Goal: Task Accomplishment & Management: Manage account settings

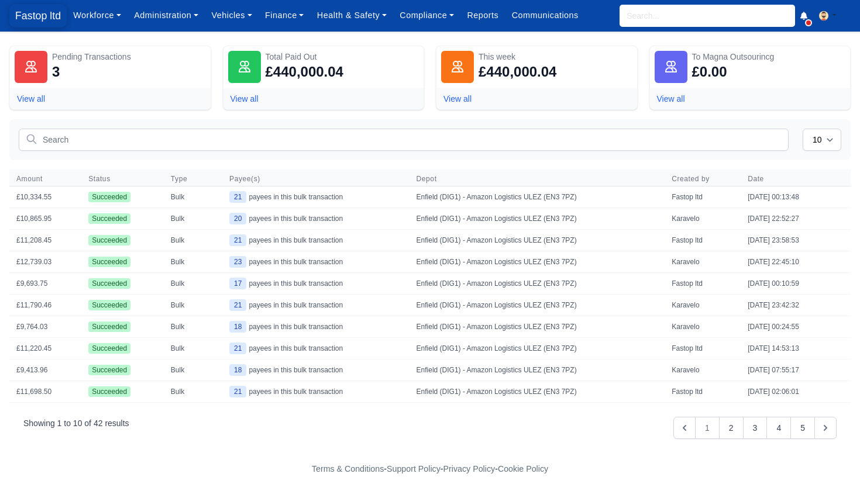
click at [20, 22] on span "Fastop ltd" at bounding box center [37, 15] width 57 height 23
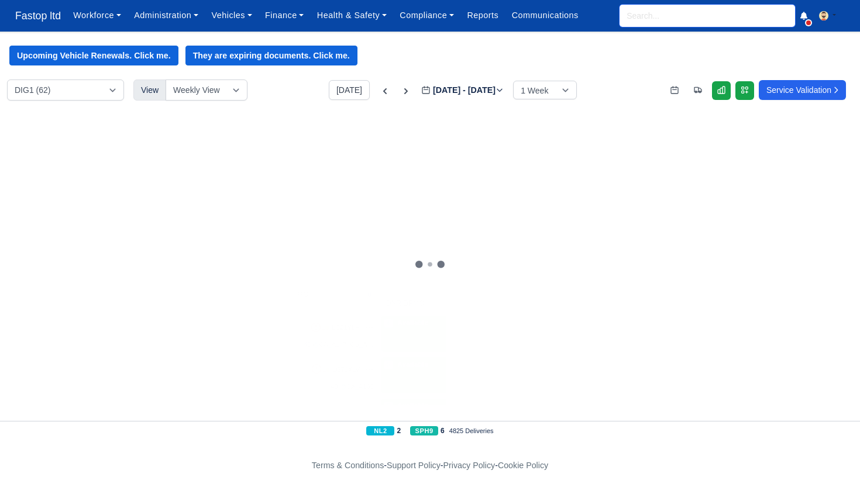
click at [661, 20] on input "search" at bounding box center [706, 16] width 175 height 22
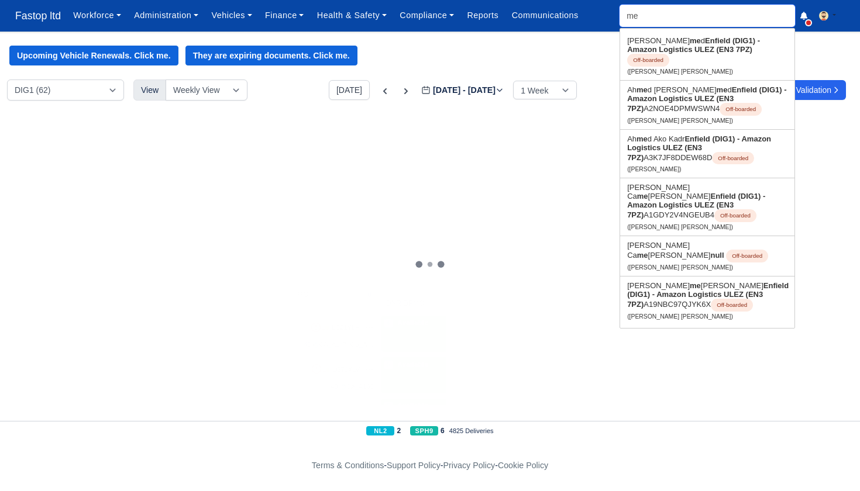
type input "meh"
type input "mehdi Hamza Malik"
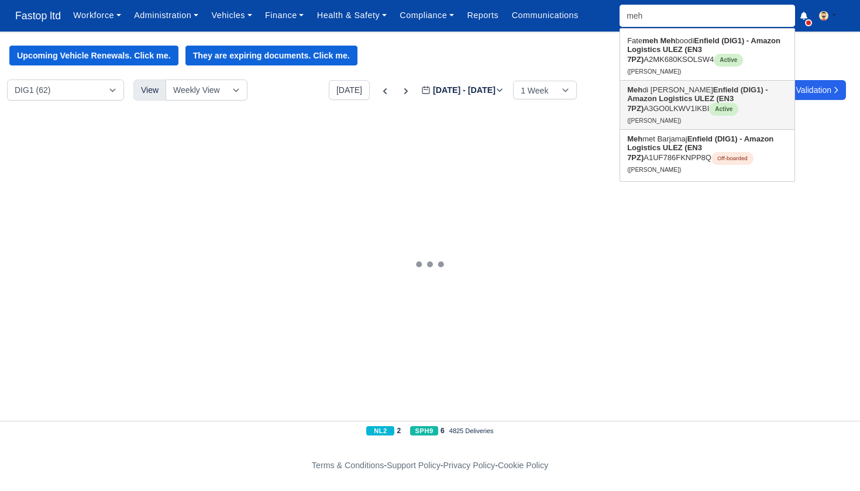
click at [676, 106] on link "Meh di Hamza Malik Enfield (DIG1) - Amazon Logistics ULEZ (EN3 7PZ) A3GO0LKWV1I…" at bounding box center [707, 105] width 174 height 49
type input "Mehdi Hamza Malik"
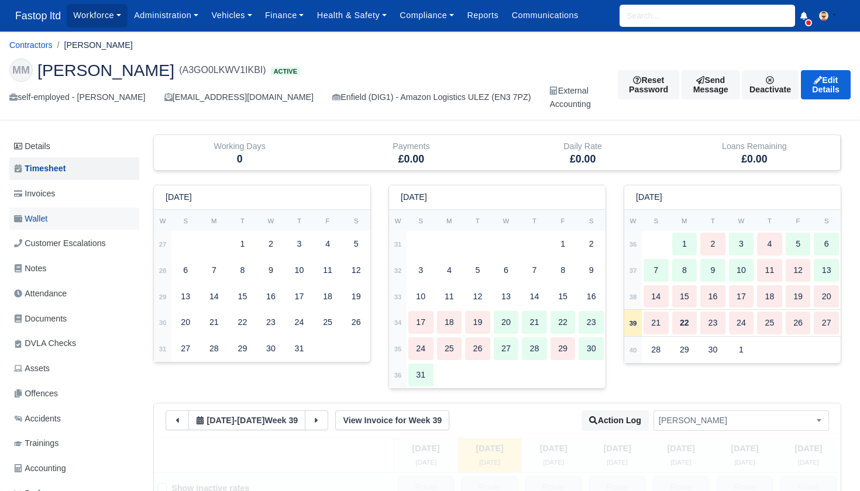
click at [46, 220] on span "Wallet" at bounding box center [30, 218] width 33 height 13
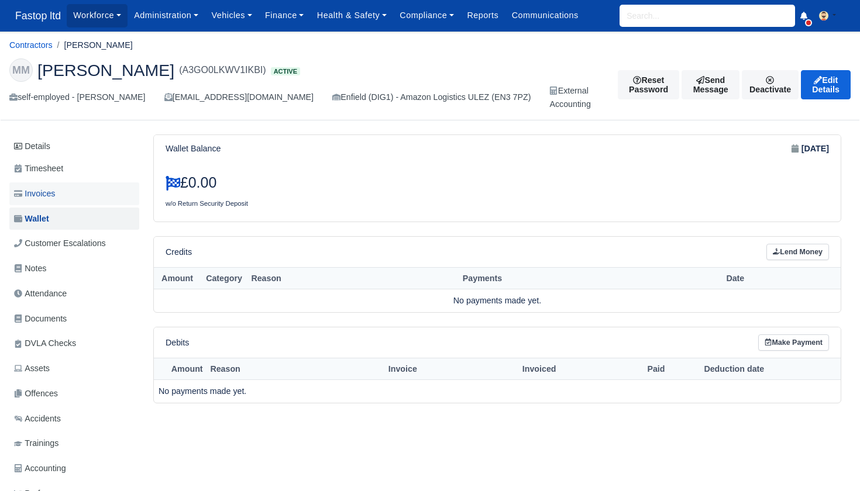
click at [62, 193] on link "Invoices" at bounding box center [74, 194] width 130 height 23
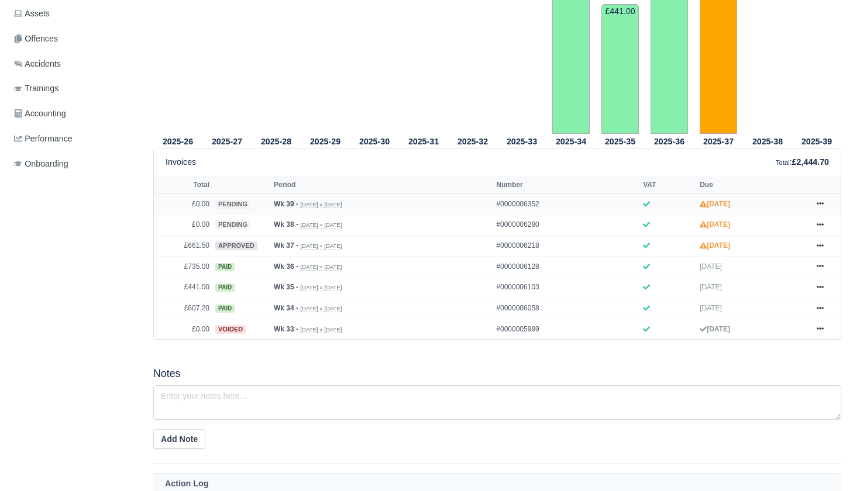
scroll to position [356, 0]
click at [821, 246] on icon at bounding box center [820, 245] width 7 height 2
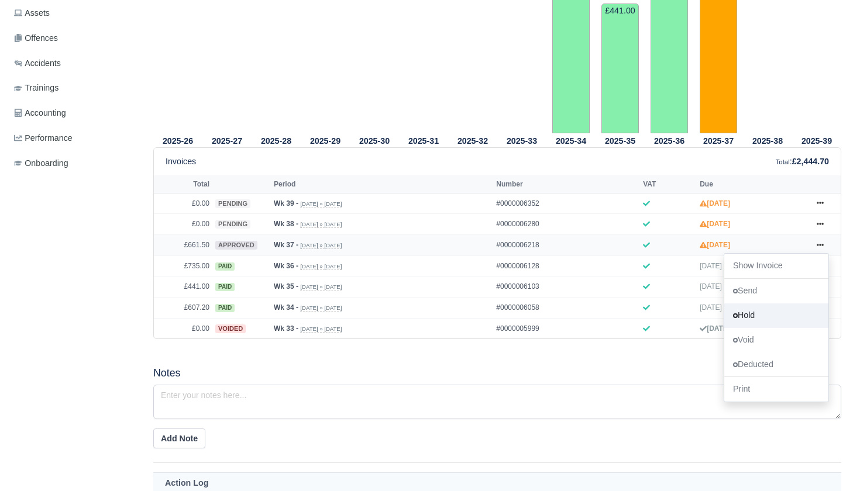
click at [758, 328] on link "Hold" at bounding box center [776, 316] width 104 height 25
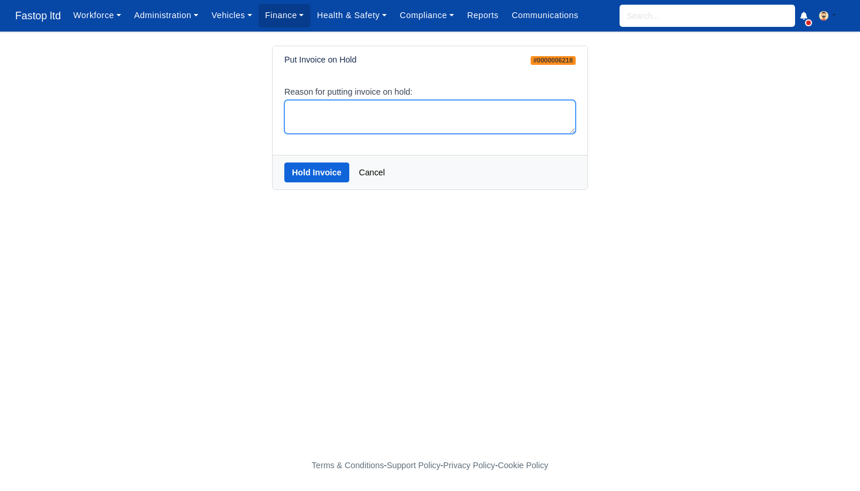
click at [370, 130] on textarea "Reason for putting invoice on hold:" at bounding box center [429, 117] width 291 height 35
type textarea "hold"
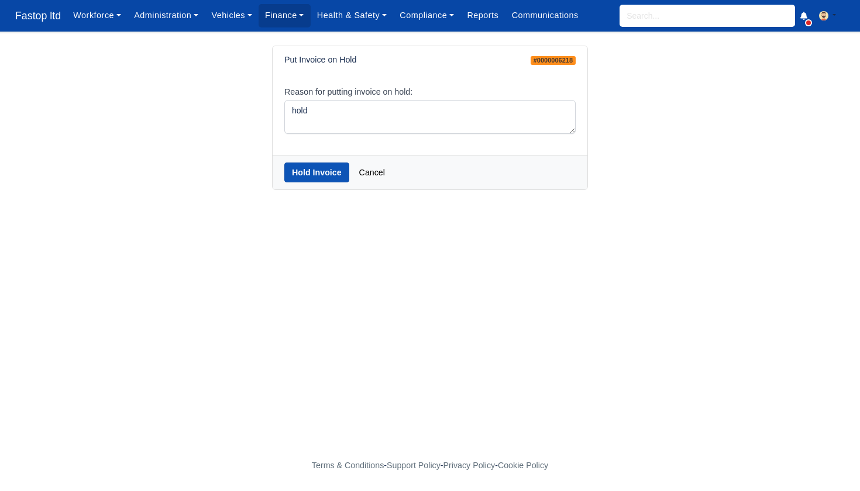
click at [304, 168] on button "Hold Invoice" at bounding box center [316, 173] width 65 height 20
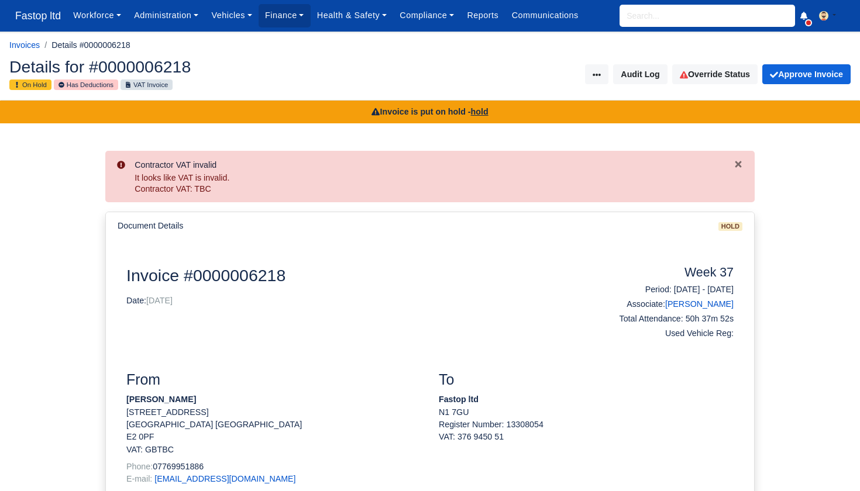
click at [639, 17] on input "search" at bounding box center [706, 16] width 175 height 22
type input "meh"
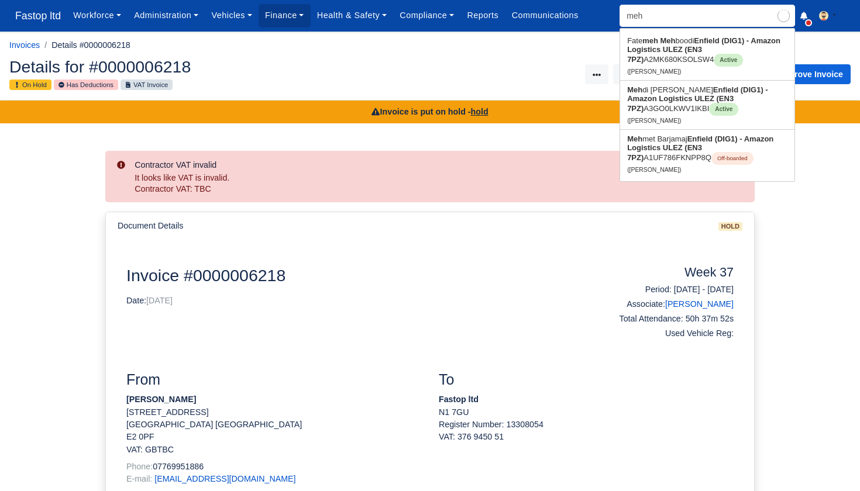
type input "mehdi Hamza Malik"
type input "mehdi"
type input "mehdi Hamza Malik"
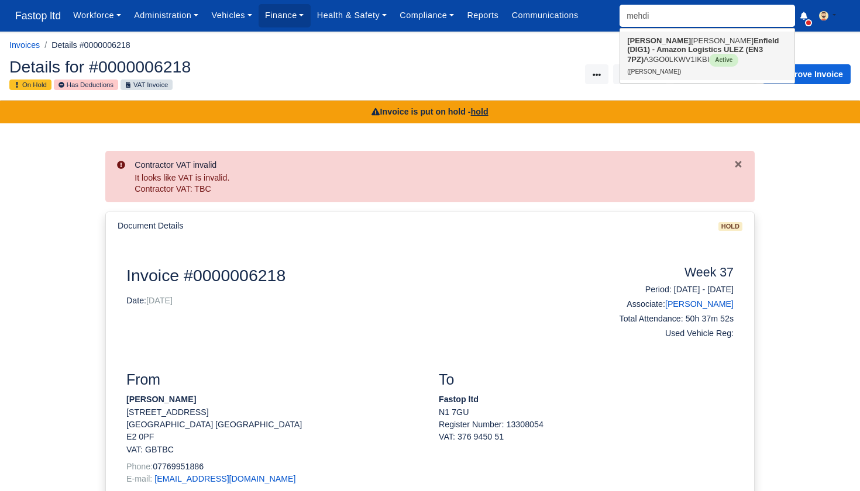
click at [679, 47] on strong "Enfield (DIG1) - Amazon Logistics ULEZ (EN3 7PZ)" at bounding box center [703, 49] width 152 height 27
type input "Mehdi Hamza Malik"
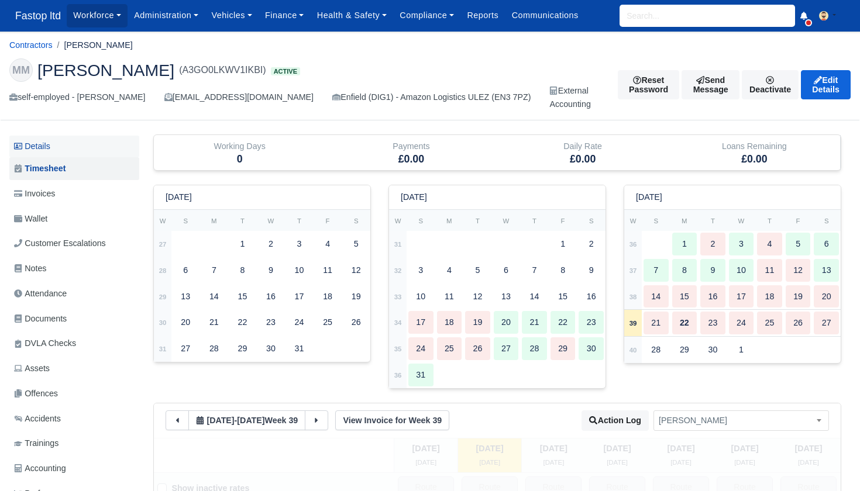
click at [50, 140] on link "Details" at bounding box center [74, 147] width 130 height 22
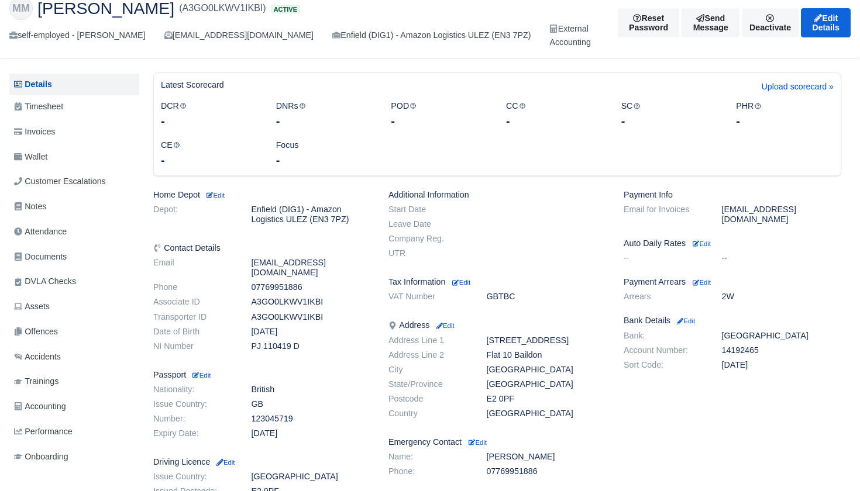
scroll to position [63, 0]
click at [711, 278] on small "Edit" at bounding box center [702, 281] width 18 height 7
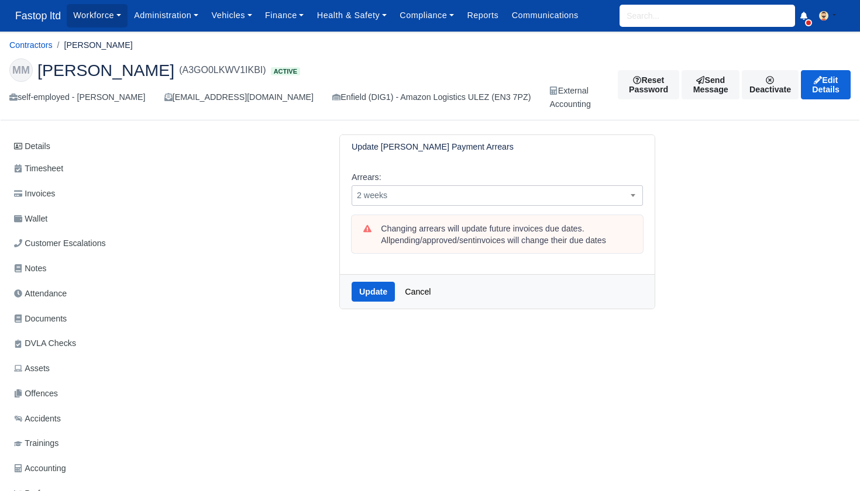
click at [445, 197] on span "2 weeks" at bounding box center [497, 195] width 290 height 15
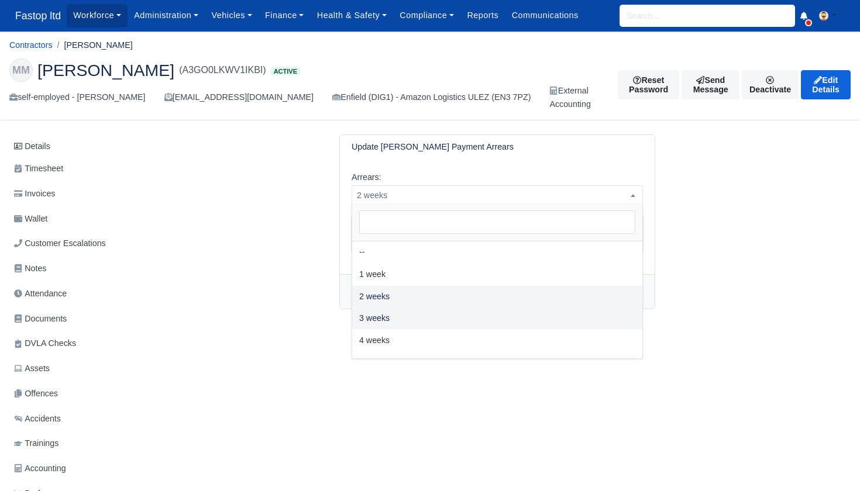
select select "3W"
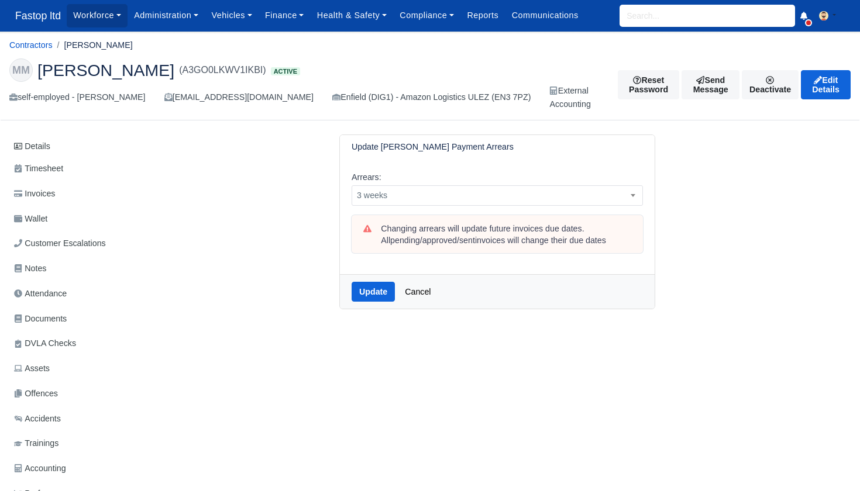
drag, startPoint x: 376, startPoint y: 287, endPoint x: 397, endPoint y: 285, distance: 21.7
click at [376, 287] on button "Update" at bounding box center [373, 292] width 43 height 20
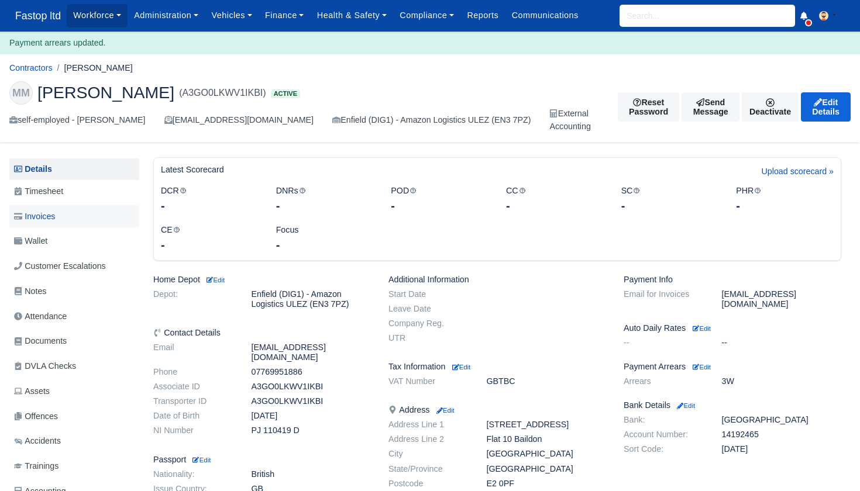
click at [55, 214] on span "Invoices" at bounding box center [34, 216] width 41 height 13
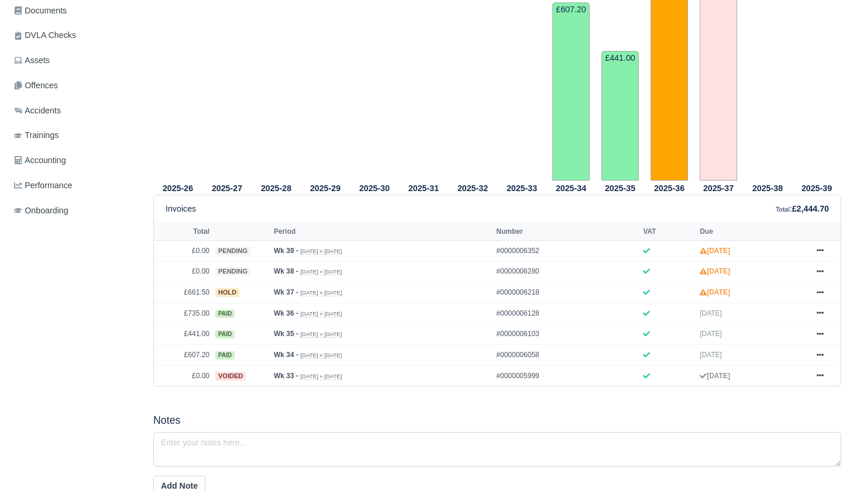
scroll to position [307, 0]
click at [824, 276] on icon at bounding box center [820, 272] width 7 height 7
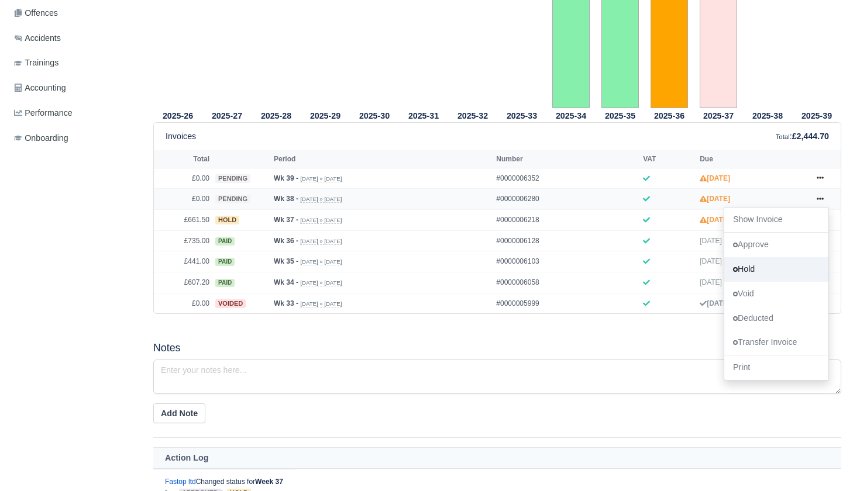
scroll to position [389, 0]
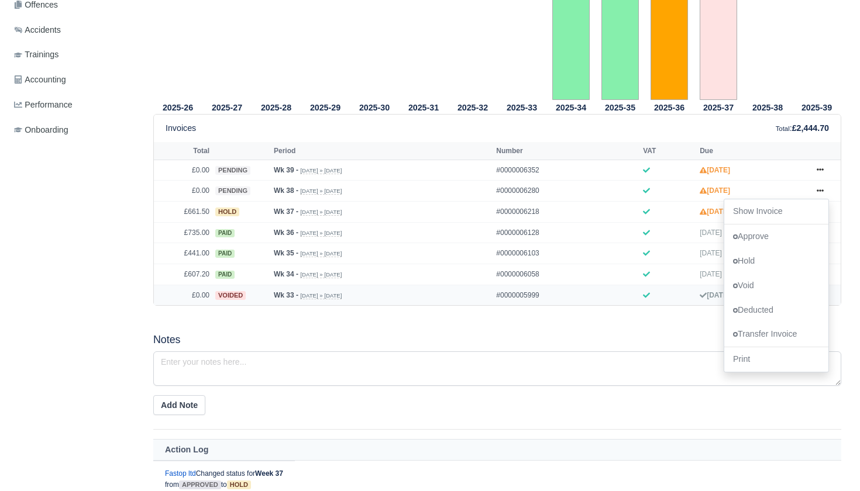
click at [760, 298] on link "Void" at bounding box center [776, 286] width 104 height 25
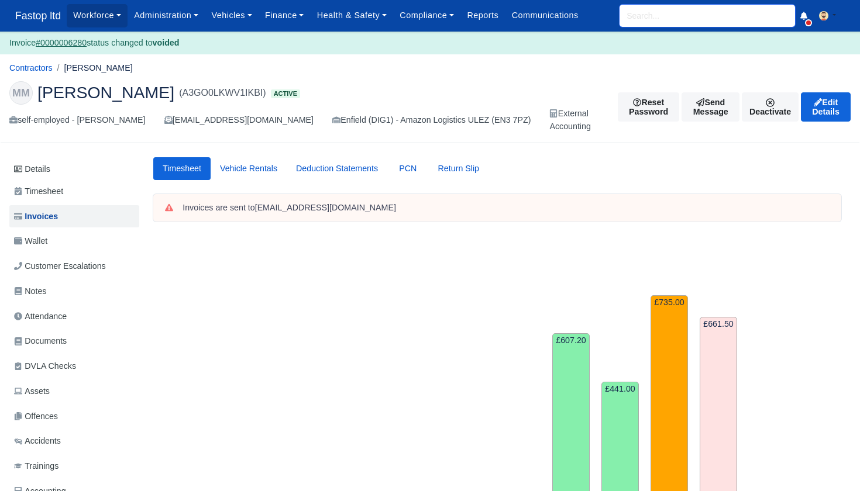
click at [653, 16] on input "search" at bounding box center [706, 16] width 175 height 22
type input "yur"
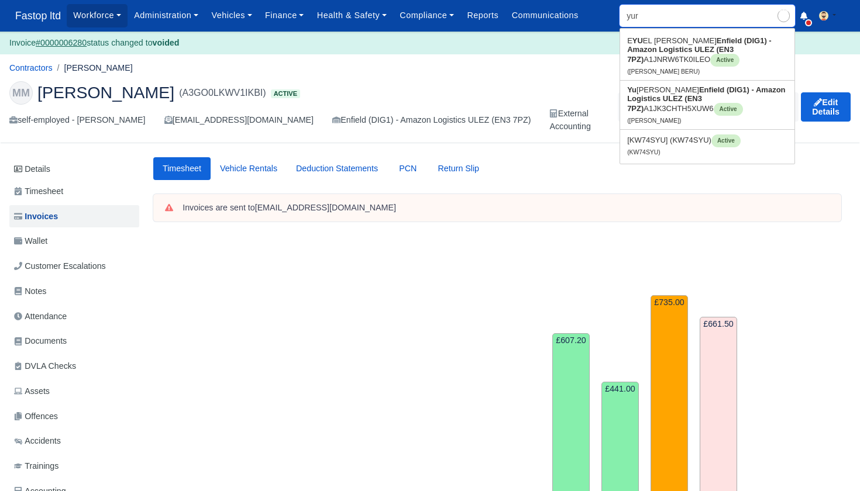
type input "[PERSON_NAME]"
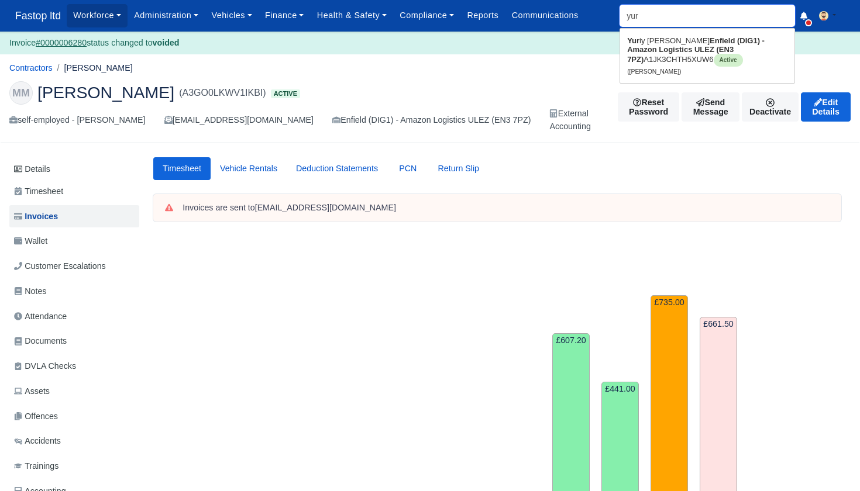
type input "your"
drag, startPoint x: 653, startPoint y: 16, endPoint x: 672, endPoint y: 50, distance: 39.3
click at [672, 50] on strong "Enfield (DIG1) - Amazon Logistics ULEZ (EN3 7PZ)" at bounding box center [695, 49] width 137 height 27
type input "[PERSON_NAME]"
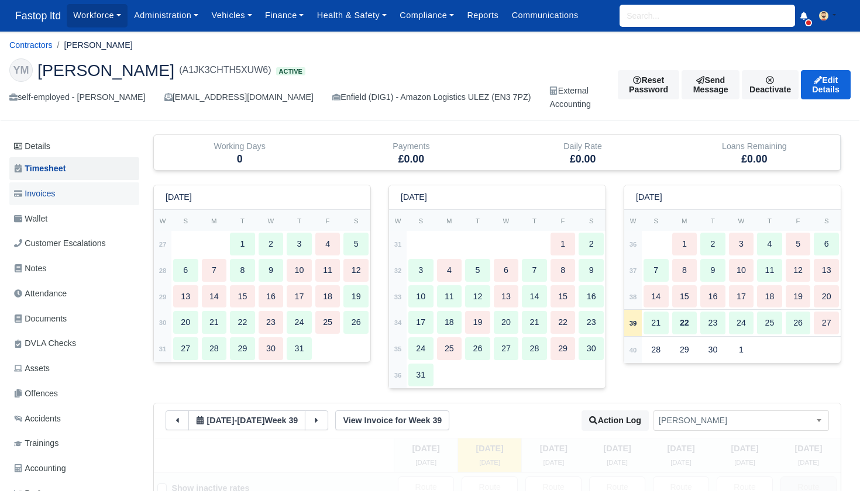
click at [48, 189] on span "Invoices" at bounding box center [34, 193] width 41 height 13
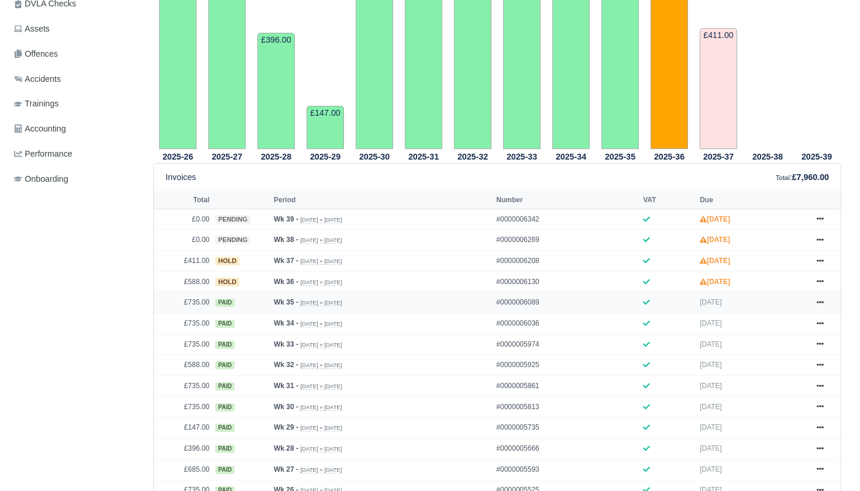
scroll to position [340, 0]
click at [821, 243] on icon at bounding box center [820, 239] width 7 height 7
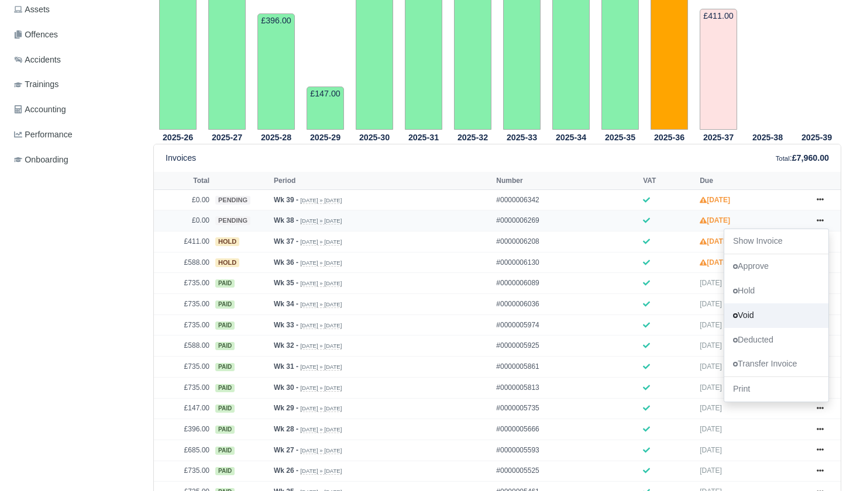
scroll to position [362, 0]
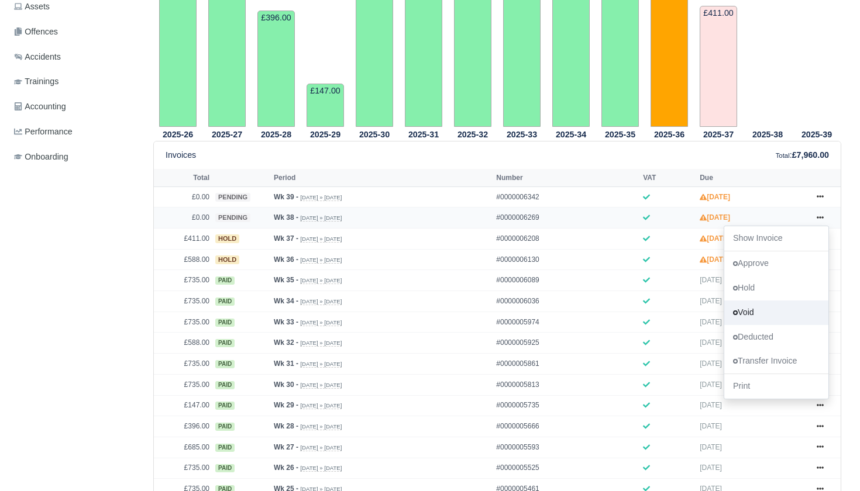
click at [768, 325] on link "Void" at bounding box center [776, 313] width 104 height 25
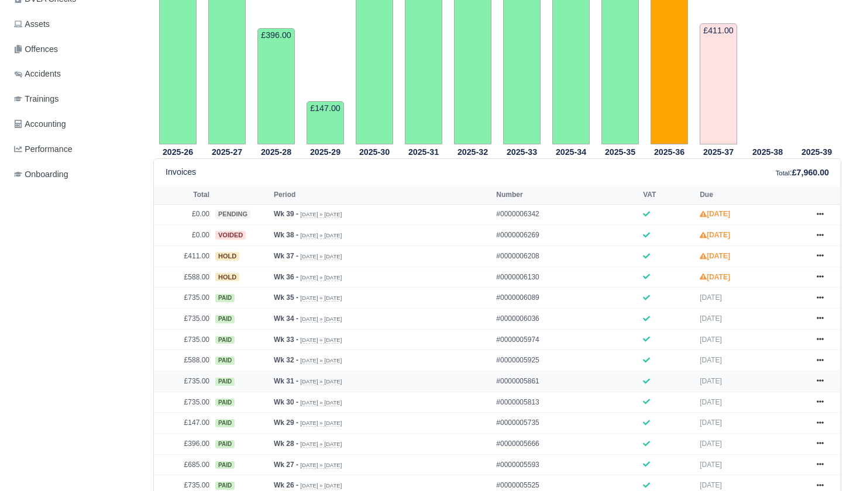
scroll to position [371, 0]
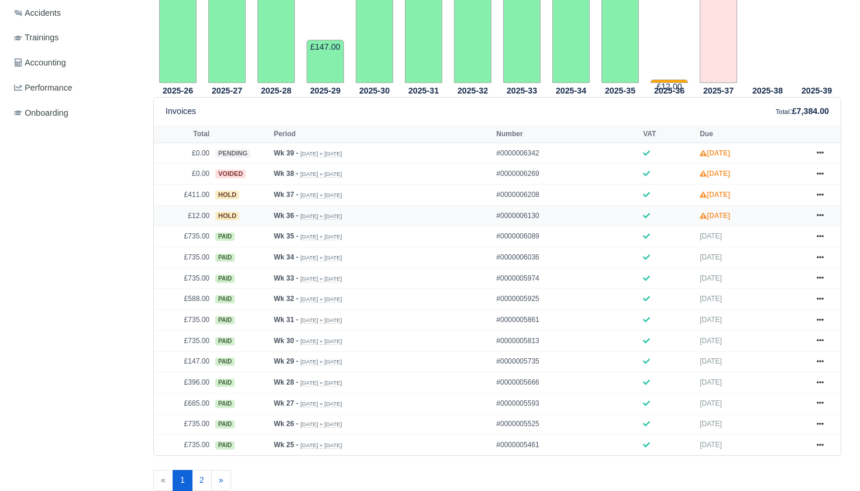
scroll to position [413, 0]
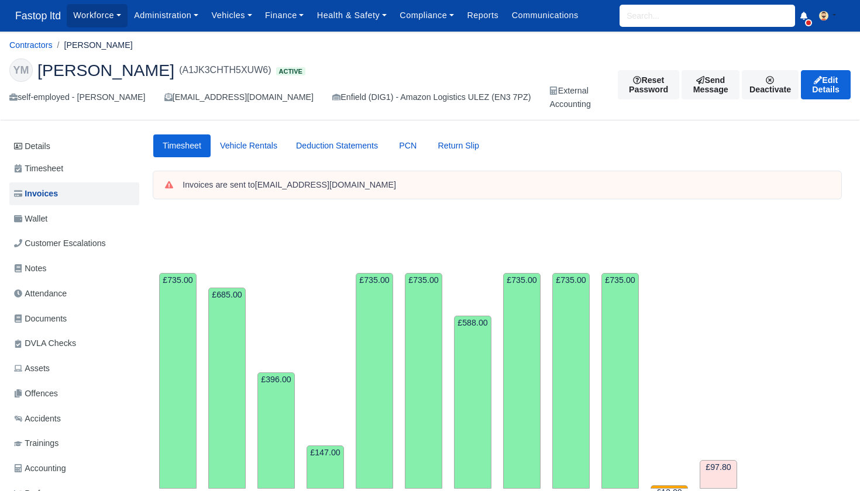
scroll to position [413, 0]
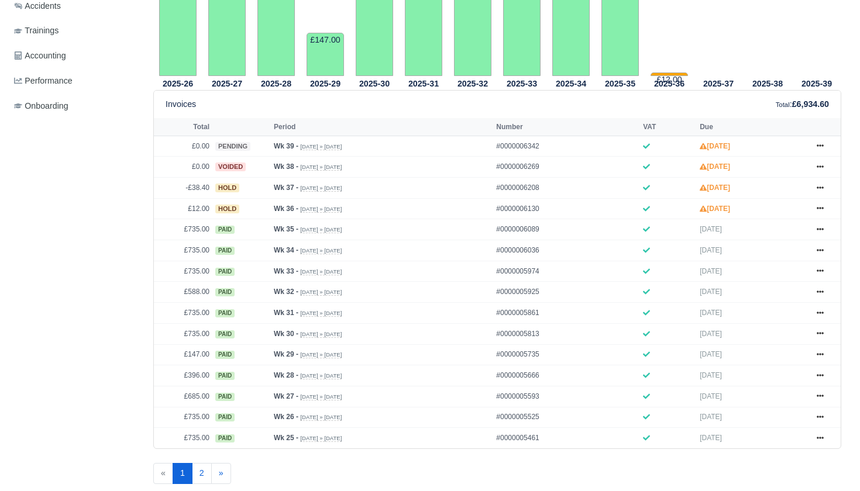
scroll to position [413, 0]
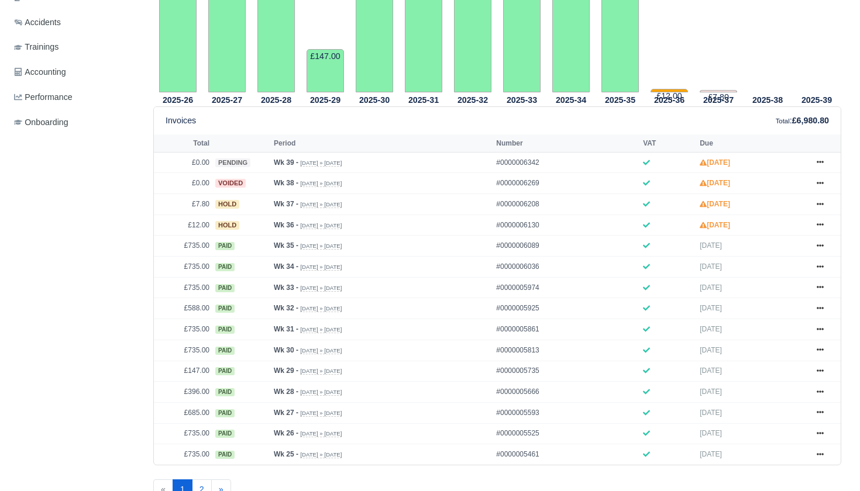
scroll to position [400, 0]
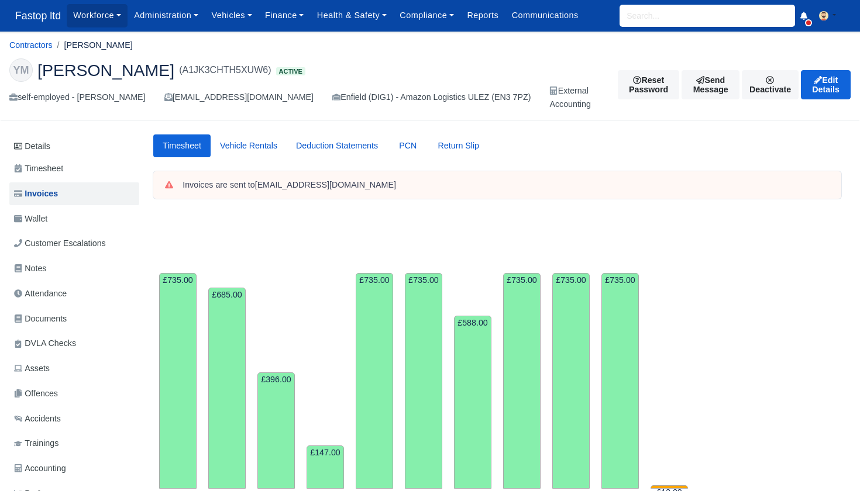
scroll to position [400, 0]
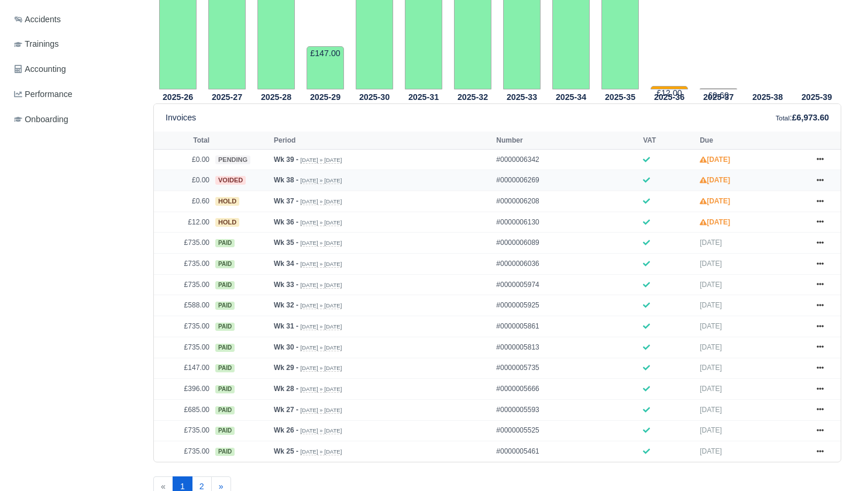
scroll to position [394, 0]
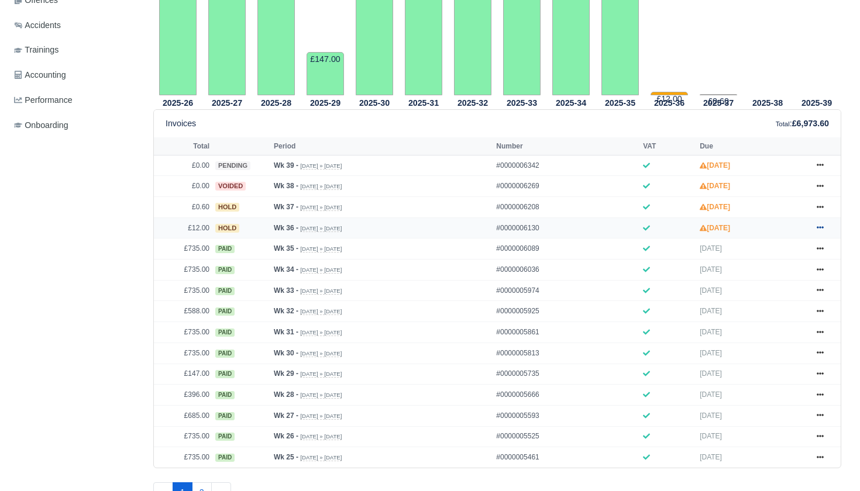
click at [820, 229] on icon at bounding box center [820, 228] width 7 height 2
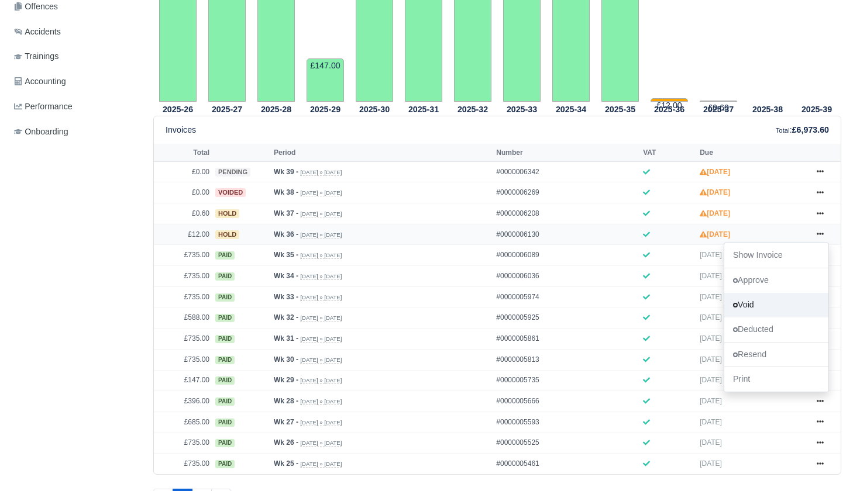
scroll to position [387, 1]
click at [757, 318] on link "Void" at bounding box center [776, 306] width 104 height 25
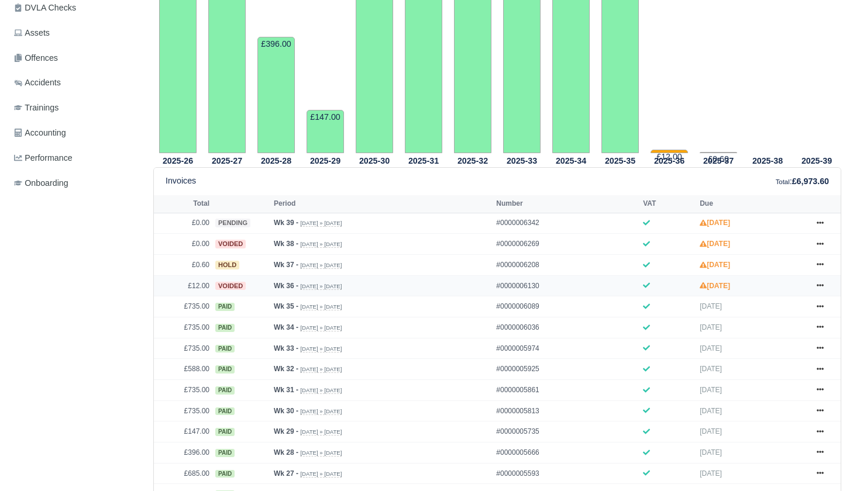
scroll to position [359, 0]
click at [818, 267] on icon at bounding box center [820, 263] width 7 height 7
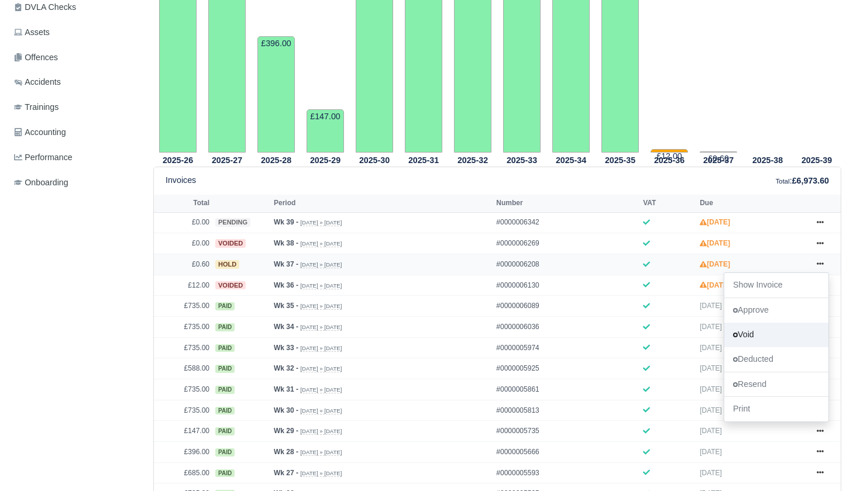
click at [767, 347] on link "Void" at bounding box center [776, 335] width 104 height 25
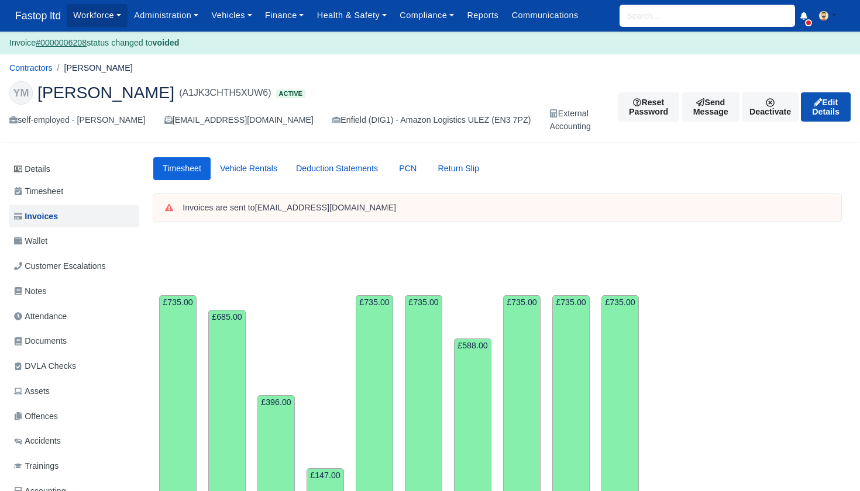
click at [820, 107] on link "Edit Details" at bounding box center [826, 106] width 50 height 29
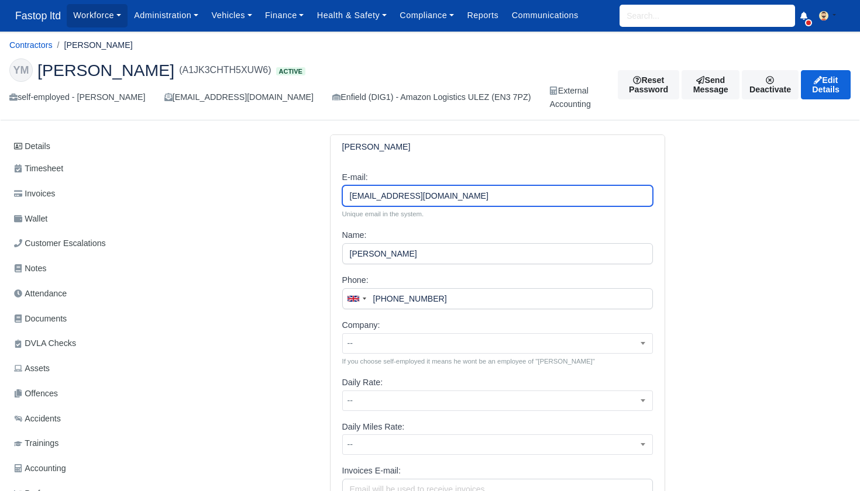
drag, startPoint x: 408, startPoint y: 195, endPoint x: 421, endPoint y: 219, distance: 26.4
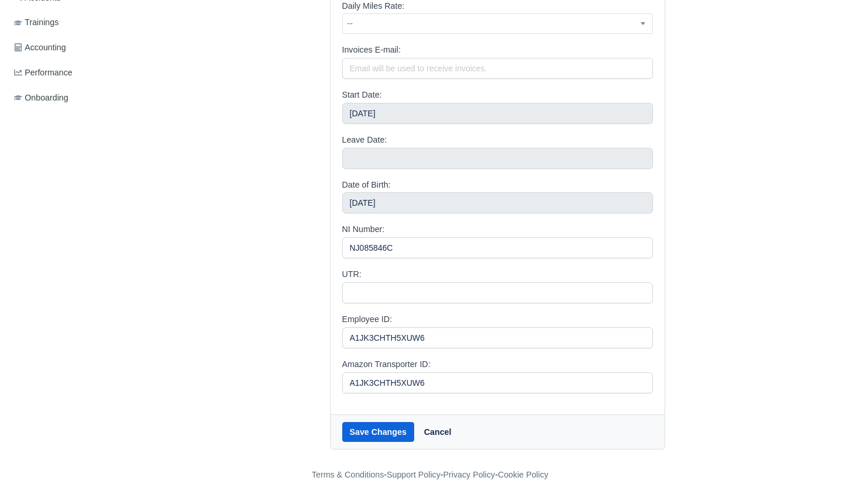
scroll to position [421, 0]
type input "[EMAIL_ADDRESS][DOMAIN_NAME]"
click at [372, 423] on button "Save Changes" at bounding box center [378, 433] width 72 height 20
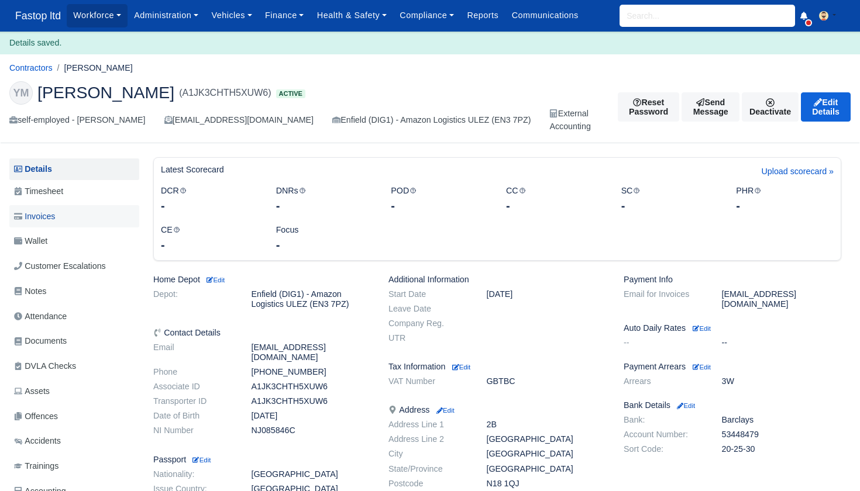
click at [46, 222] on span "Invoices" at bounding box center [34, 216] width 41 height 13
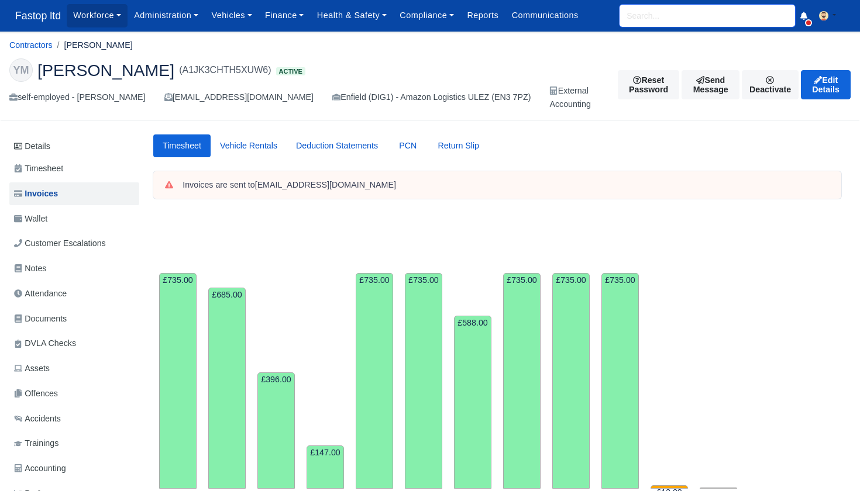
click at [641, 20] on input "search" at bounding box center [706, 16] width 175 height 22
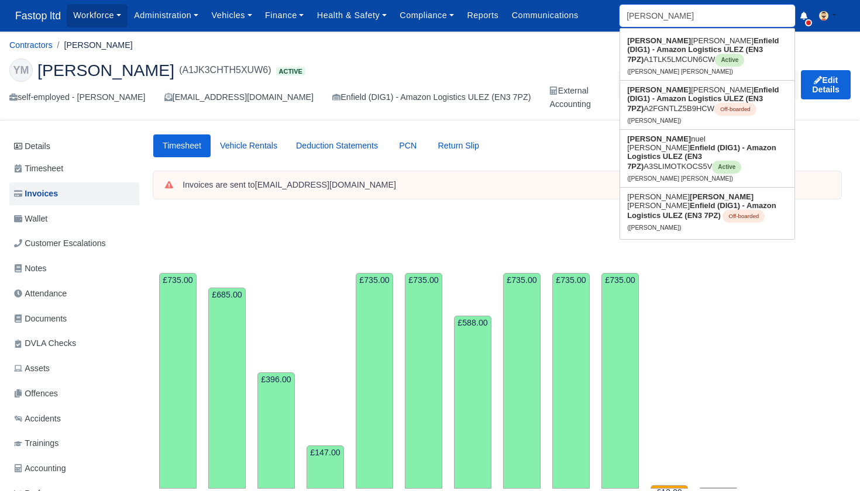
click at [644, 14] on input "EMMA" at bounding box center [706, 16] width 175 height 22
type input "EMA"
type input "EMANUEL DANIEL PODEANU"
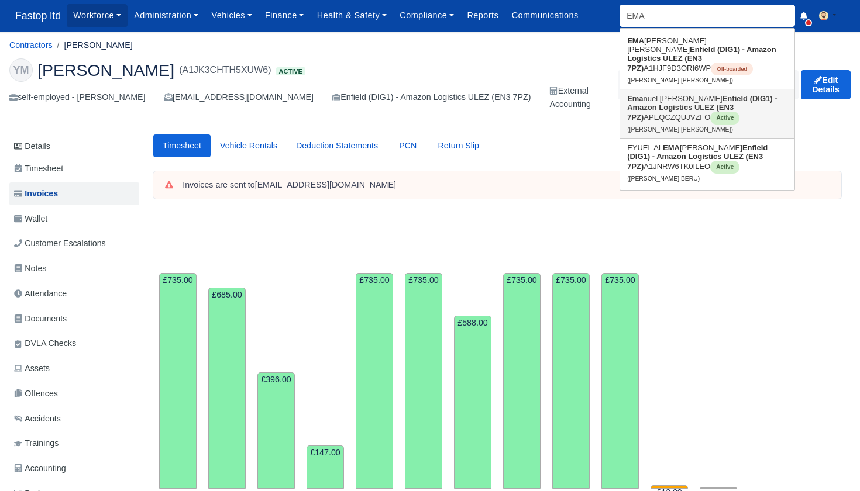
click at [676, 98] on strong "Enfield (DIG1) - Amazon Logistics ULEZ (EN3 7PZ)" at bounding box center [702, 107] width 150 height 27
type input "[PERSON_NAME] [PERSON_NAME]"
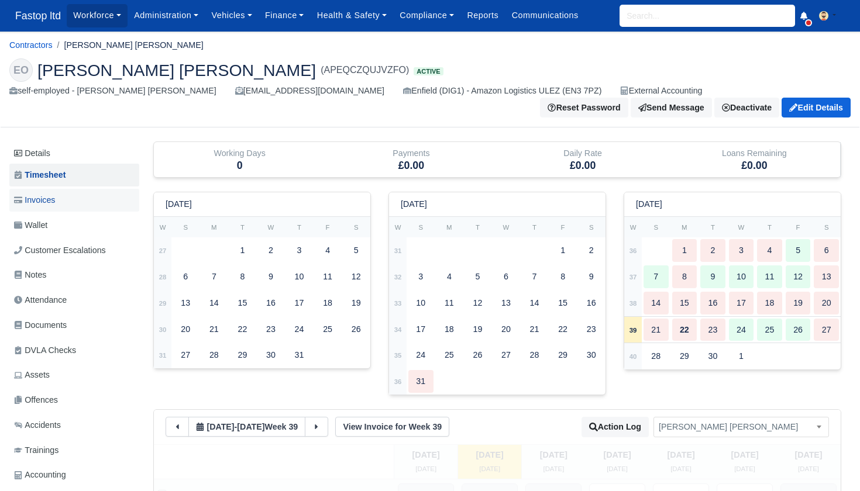
scroll to position [1, 1]
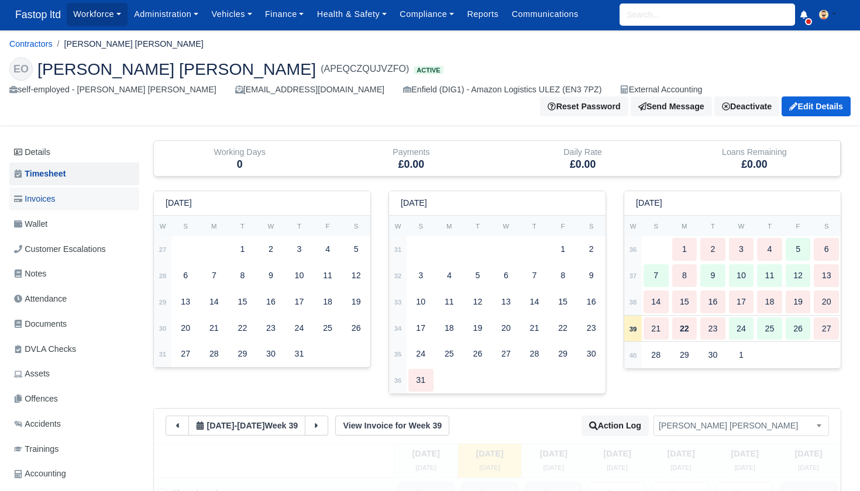
click at [49, 199] on span "Invoices" at bounding box center [34, 198] width 41 height 13
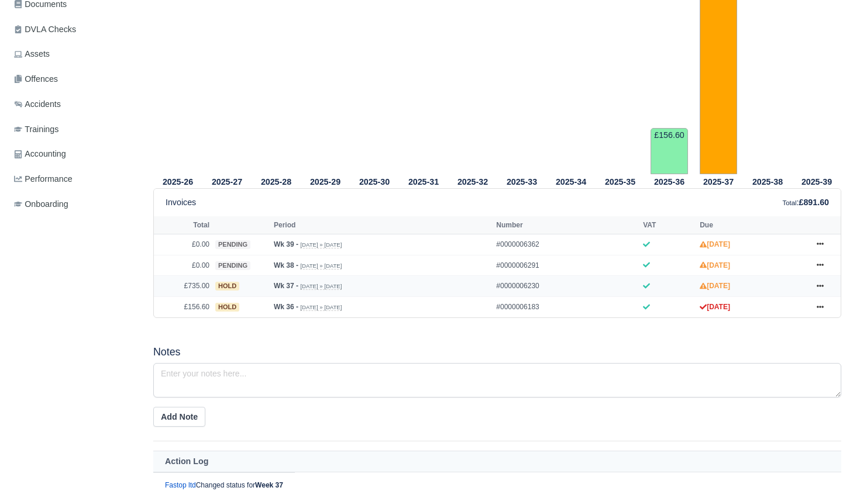
scroll to position [322, 0]
click at [821, 267] on icon at bounding box center [820, 263] width 7 height 7
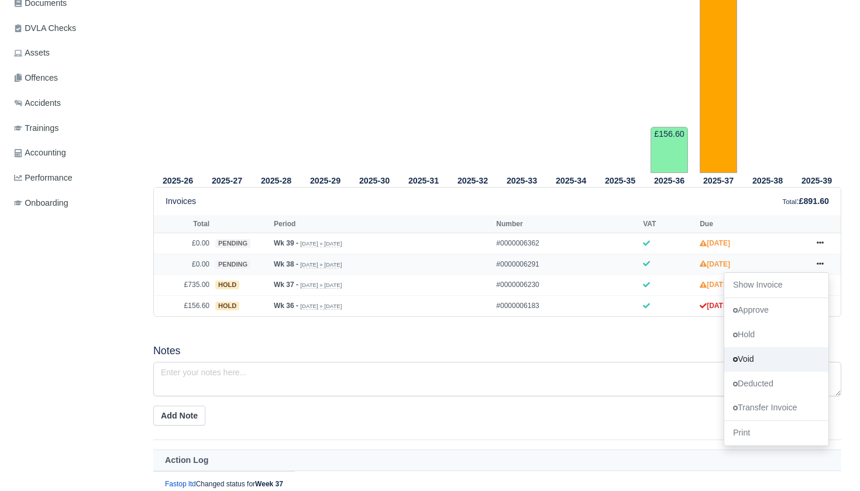
click at [763, 371] on link "Void" at bounding box center [776, 359] width 104 height 25
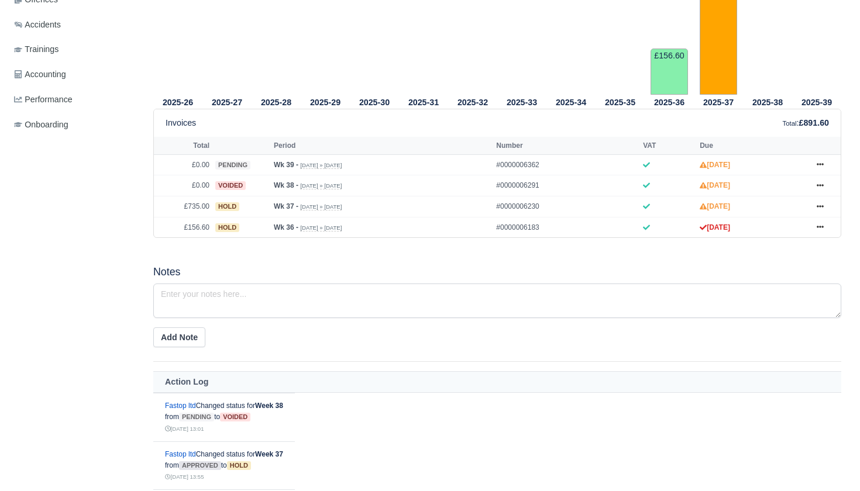
scroll to position [425, 0]
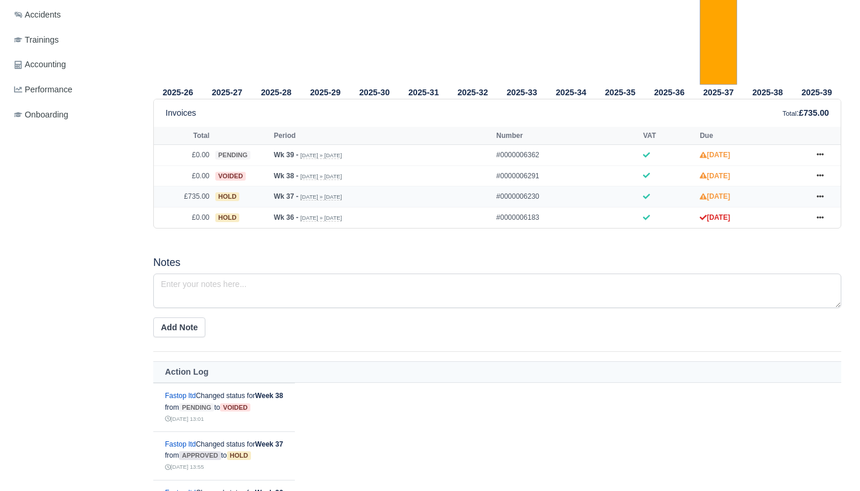
scroll to position [403, 0]
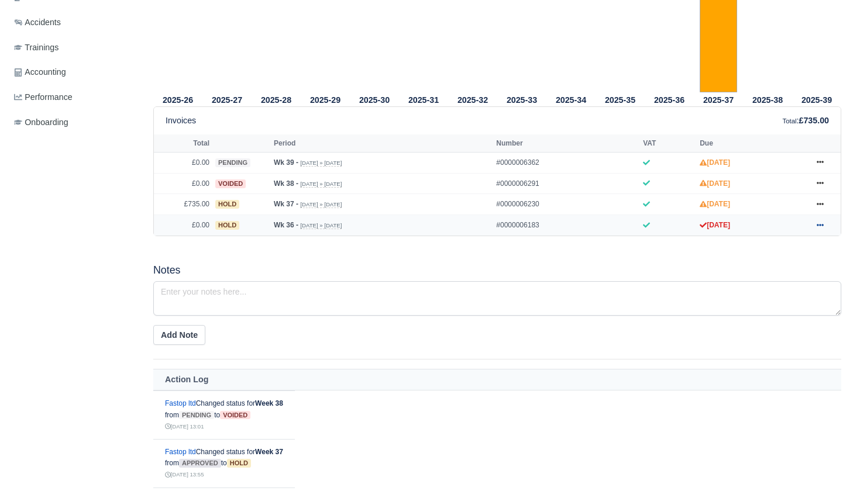
click at [820, 226] on icon at bounding box center [820, 225] width 7 height 2
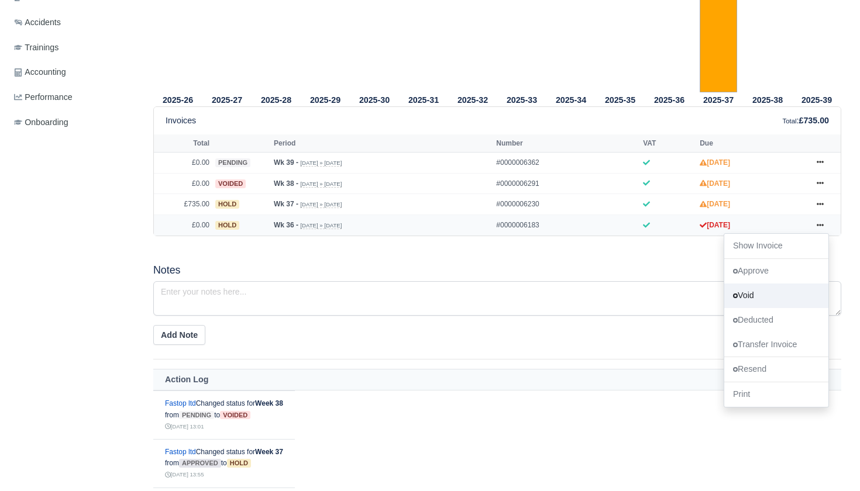
scroll to position [396, 0]
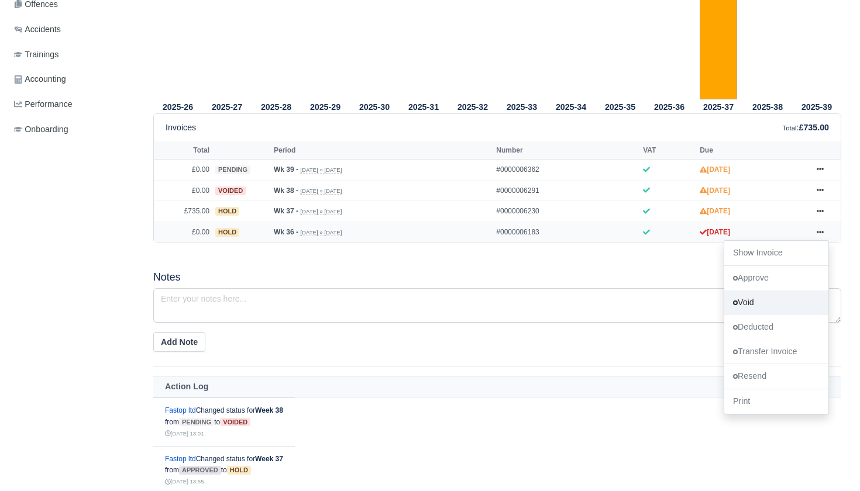
click at [749, 315] on link "Void" at bounding box center [776, 303] width 104 height 25
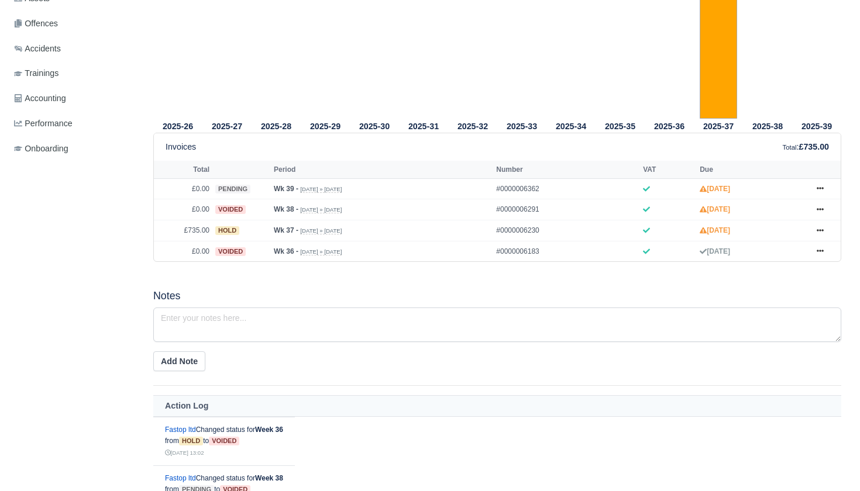
scroll to position [388, 0]
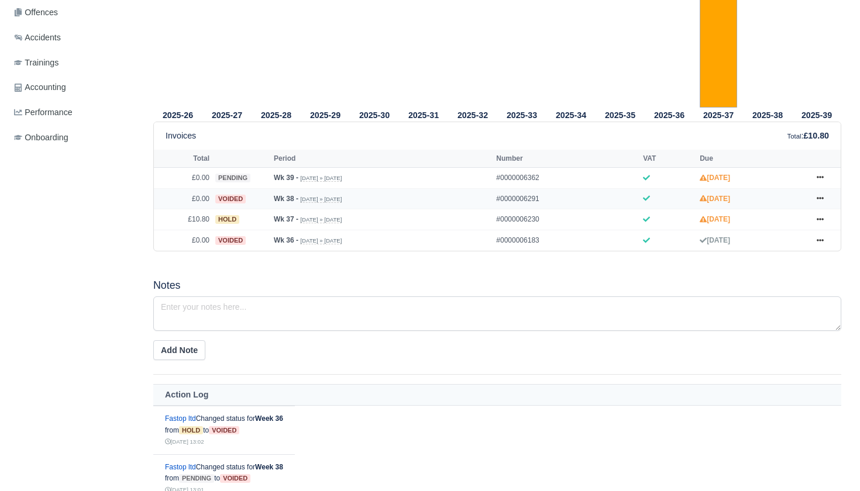
scroll to position [388, 0]
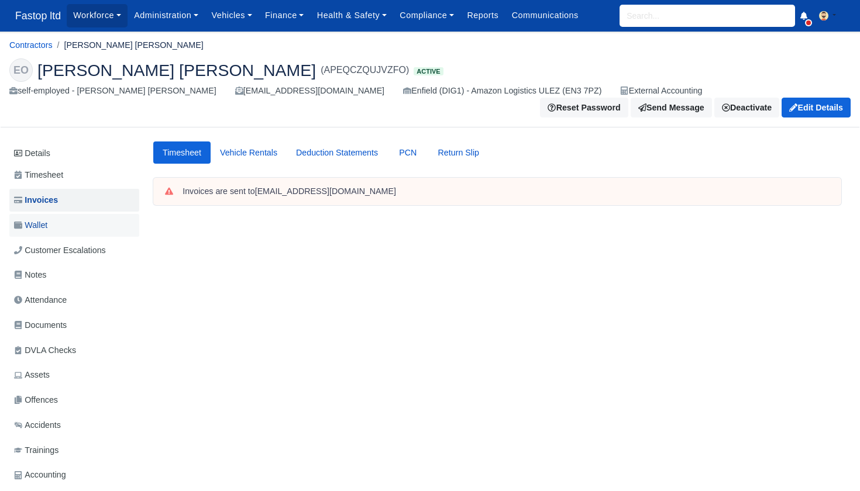
click at [40, 219] on span "Wallet" at bounding box center [30, 225] width 33 height 13
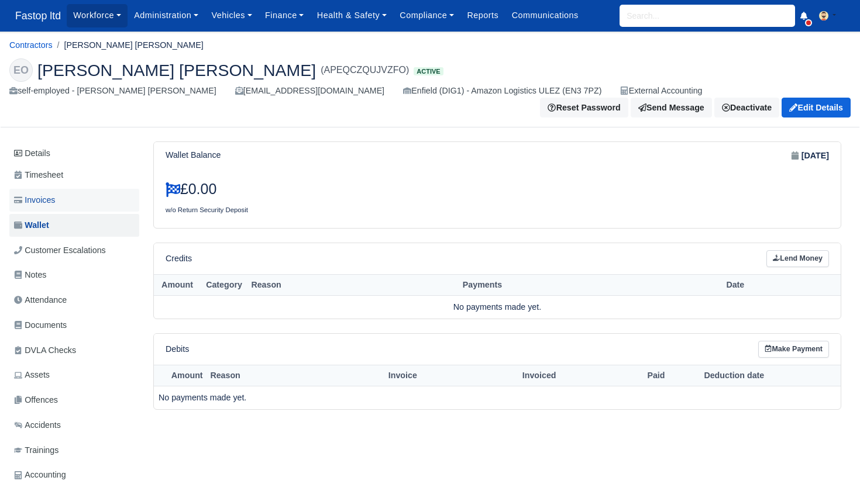
click at [47, 201] on span "Invoices" at bounding box center [34, 200] width 41 height 13
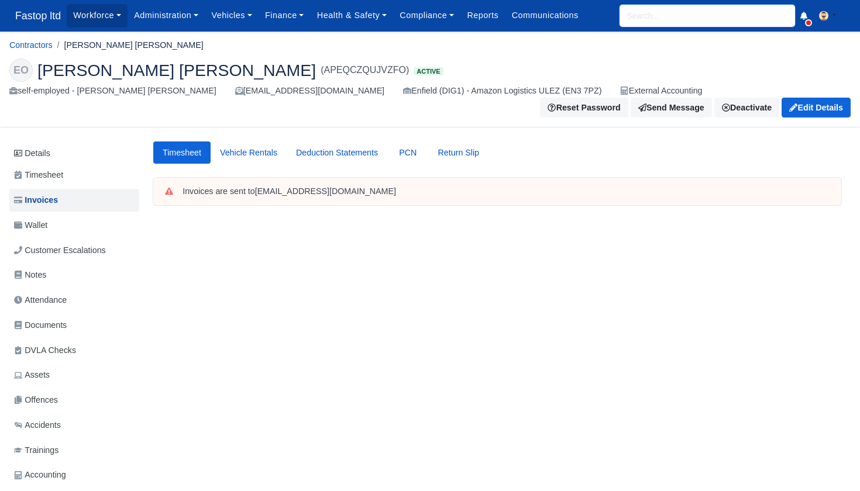
click at [659, 20] on input "search" at bounding box center [706, 16] width 175 height 22
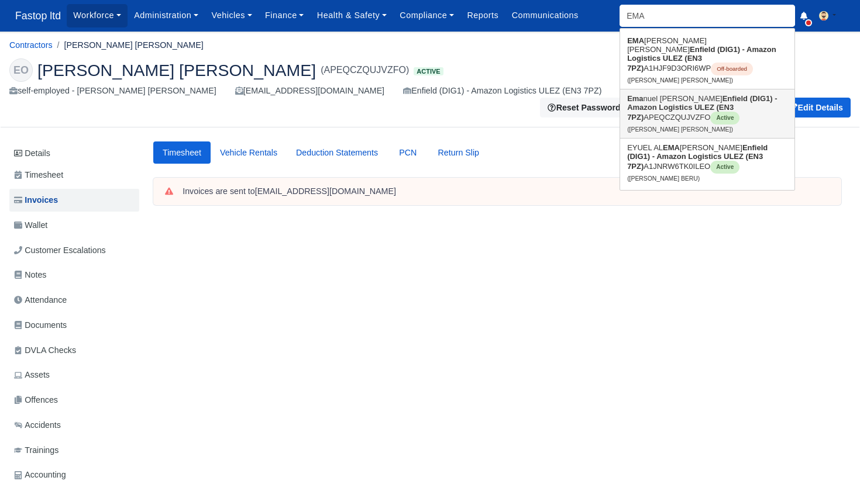
click at [672, 89] on link "Ema nuel Kwasi Nimako Owusu Enfield (DIG1) - Amazon Logistics ULEZ (EN3 7PZ) AP…" at bounding box center [707, 113] width 174 height 49
type input "[PERSON_NAME] [PERSON_NAME]"
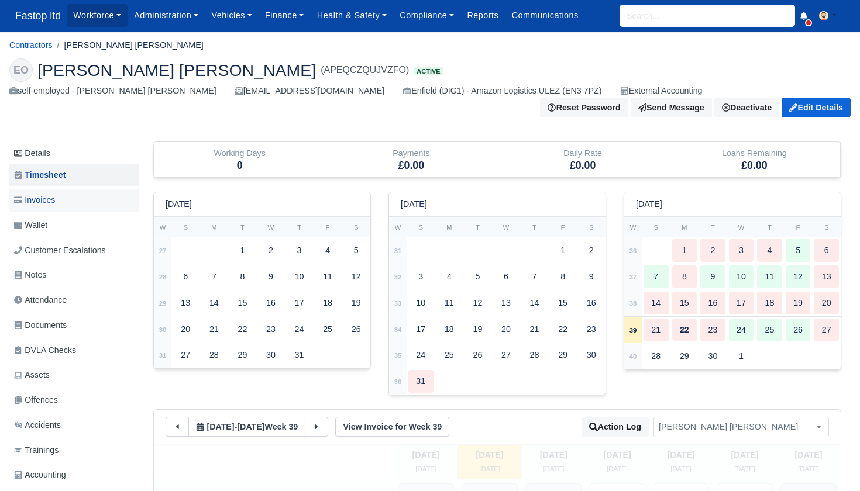
click at [47, 199] on span "Invoices" at bounding box center [34, 200] width 41 height 13
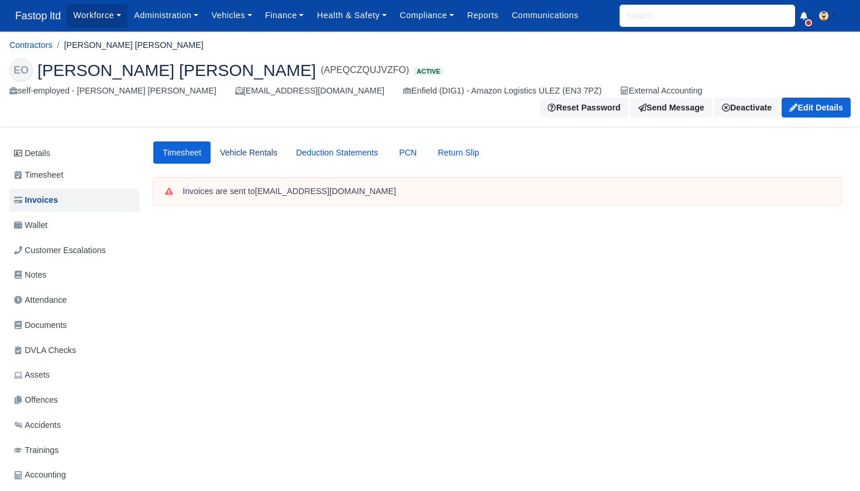
click at [283, 153] on link "Vehicle Rentals" at bounding box center [249, 153] width 76 height 23
click at [184, 153] on link "Timesheet" at bounding box center [181, 153] width 57 height 23
click at [29, 149] on link "Details" at bounding box center [74, 154] width 130 height 22
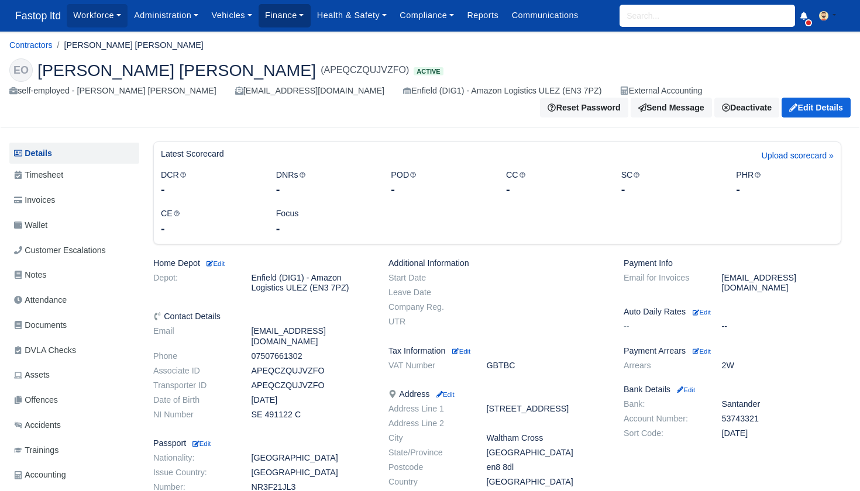
click at [298, 19] on link "Finance" at bounding box center [285, 15] width 52 height 23
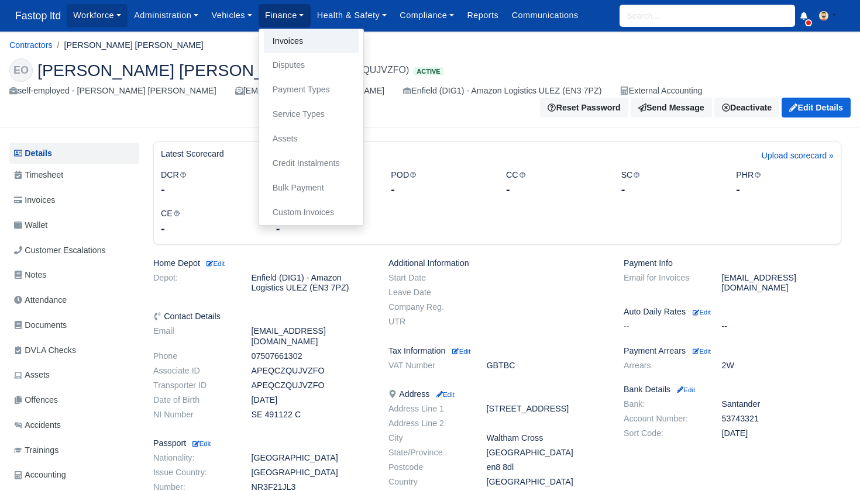
click at [305, 43] on link "Invoices" at bounding box center [311, 41] width 95 height 25
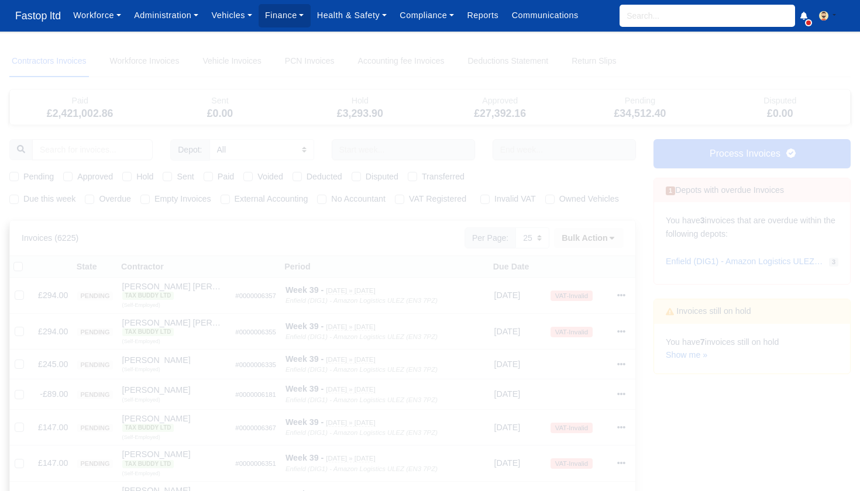
select select "25"
click at [691, 351] on link "Show me »" at bounding box center [687, 354] width 42 height 9
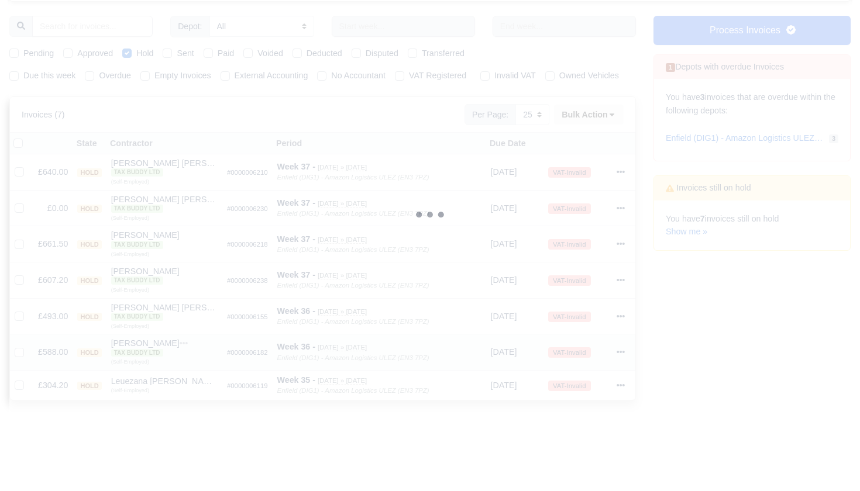
scroll to position [159, 0]
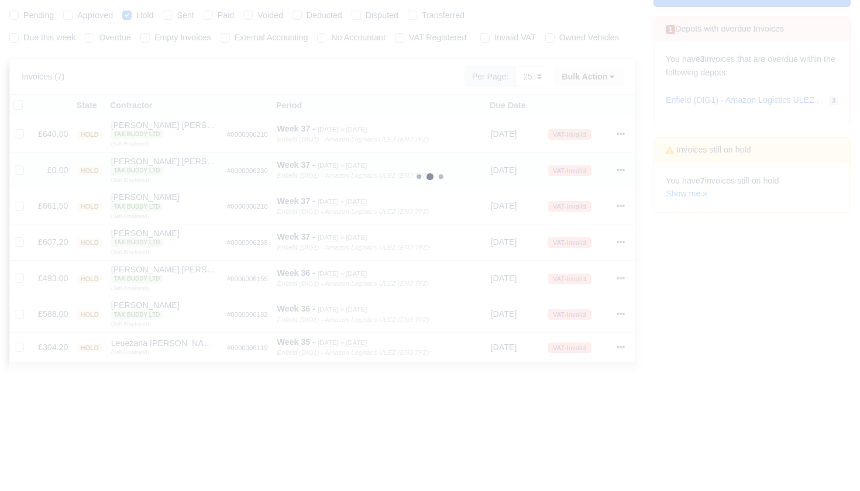
click at [621, 174] on icon at bounding box center [621, 170] width 8 height 8
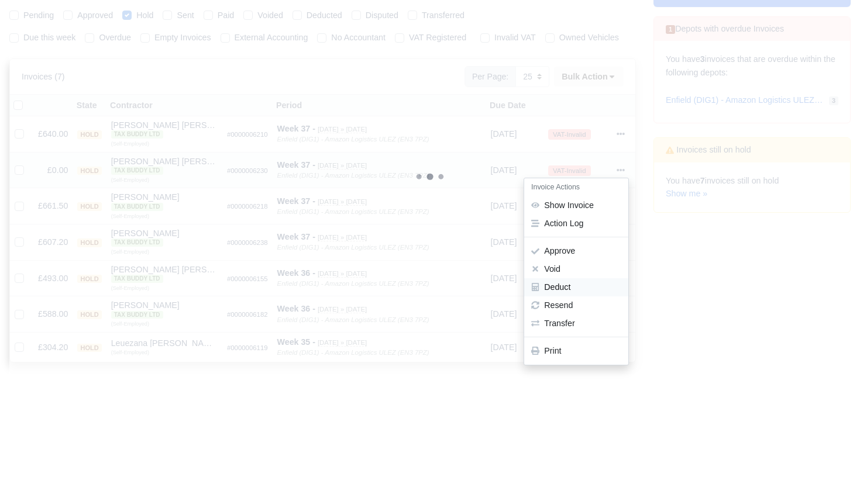
scroll to position [163, 1]
click at [569, 277] on button "Void" at bounding box center [576, 268] width 104 height 18
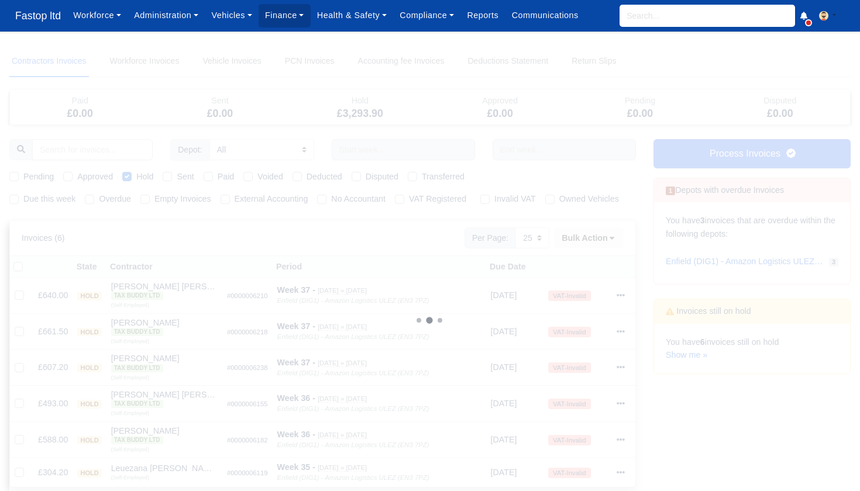
scroll to position [0, 0]
click at [643, 8] on input "search" at bounding box center [706, 16] width 175 height 22
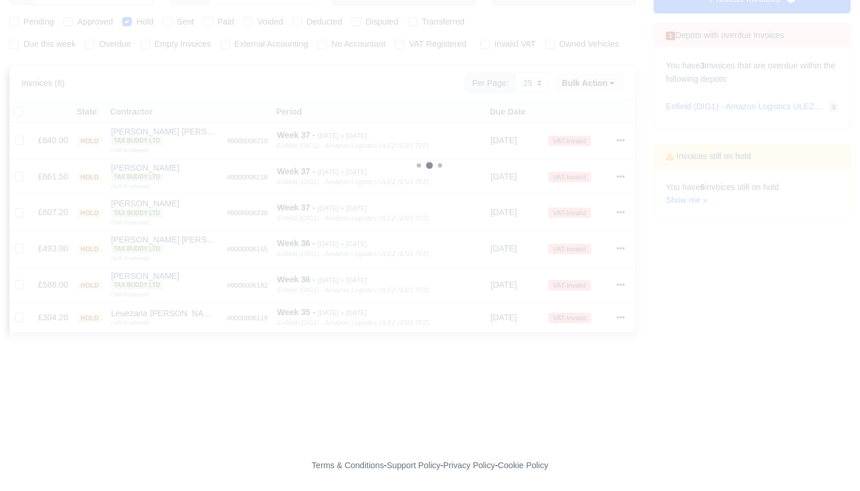
scroll to position [159, 0]
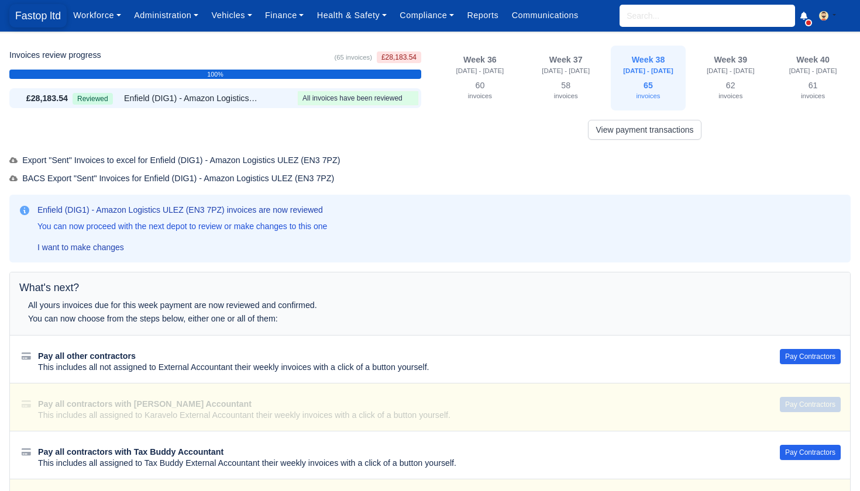
click at [33, 15] on span "Fastop ltd" at bounding box center [37, 15] width 57 height 23
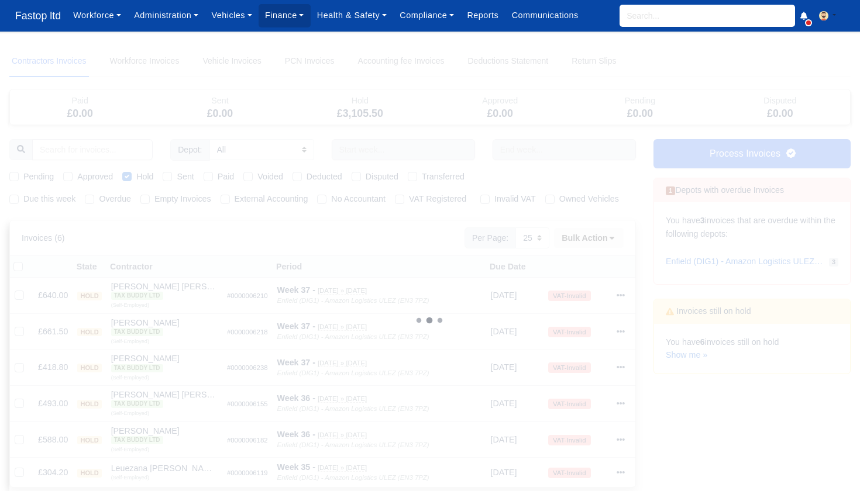
select select "25"
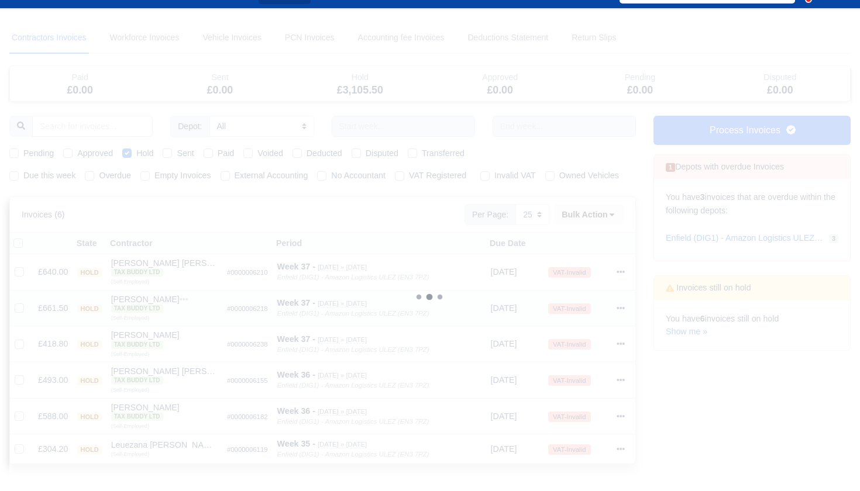
scroll to position [39, 0]
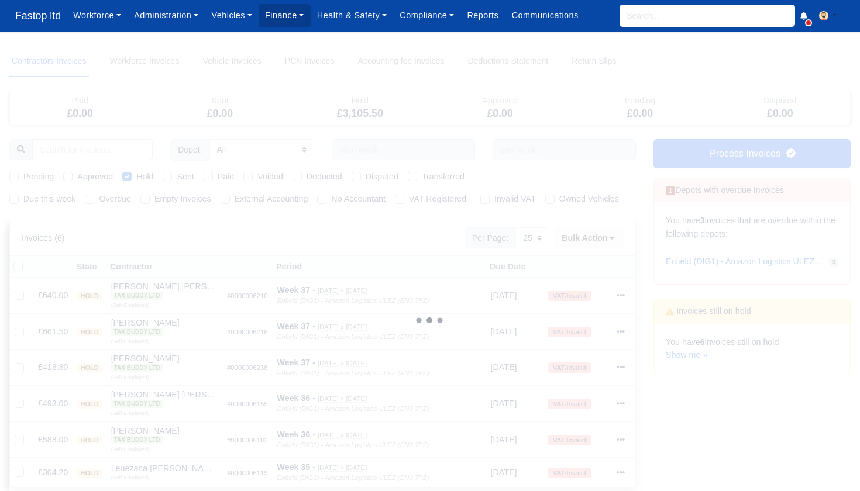
select select "25"
drag, startPoint x: 44, startPoint y: 19, endPoint x: 43, endPoint y: 35, distance: 15.8
click at [44, 19] on span "Fastop ltd" at bounding box center [37, 15] width 57 height 23
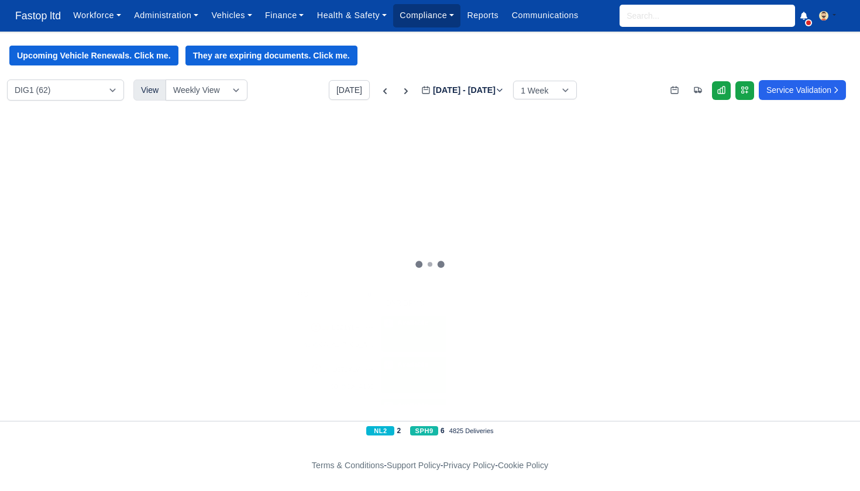
click at [447, 19] on link "Compliance" at bounding box center [426, 15] width 67 height 23
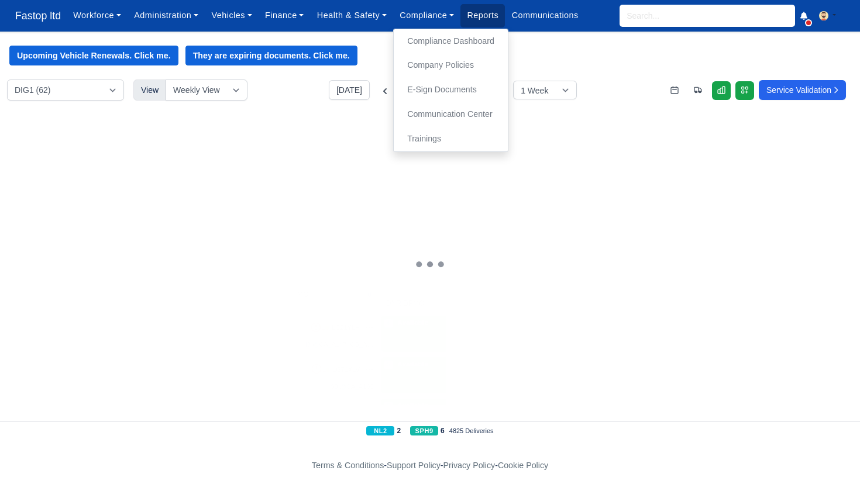
click at [500, 16] on link "Reports" at bounding box center [482, 15] width 44 height 23
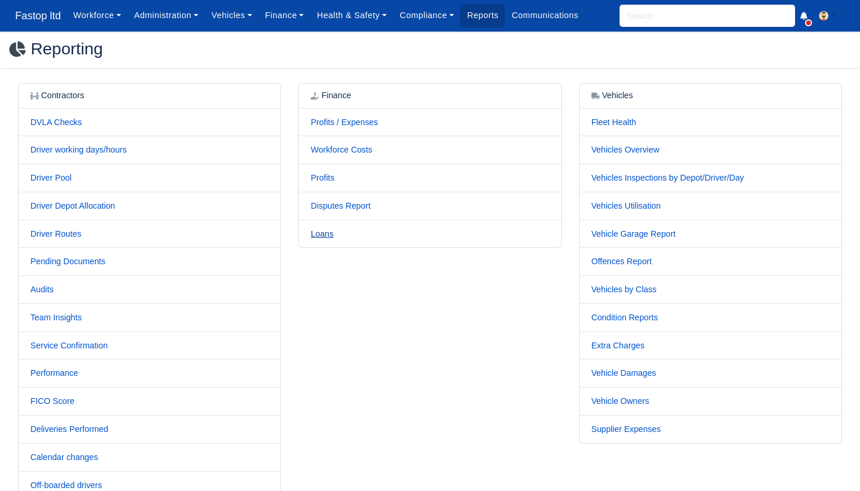
click at [331, 234] on link "Loans" at bounding box center [322, 233] width 23 height 9
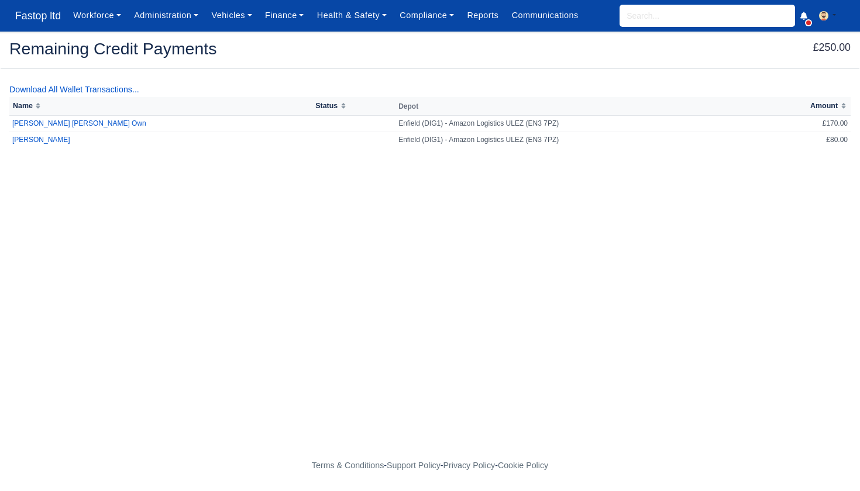
click at [290, 15] on link "Finance" at bounding box center [285, 15] width 52 height 23
drag, startPoint x: 33, startPoint y: 154, endPoint x: 290, endPoint y: 15, distance: 291.8
click at [290, 15] on link "Finance" at bounding box center [285, 15] width 52 height 23
click at [297, 24] on link "Finance" at bounding box center [285, 15] width 52 height 23
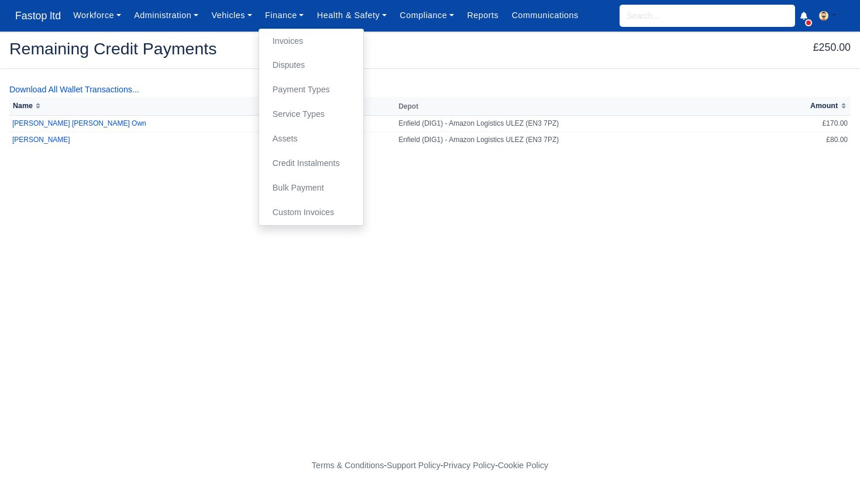
click at [297, 39] on link "Invoices" at bounding box center [311, 41] width 95 height 25
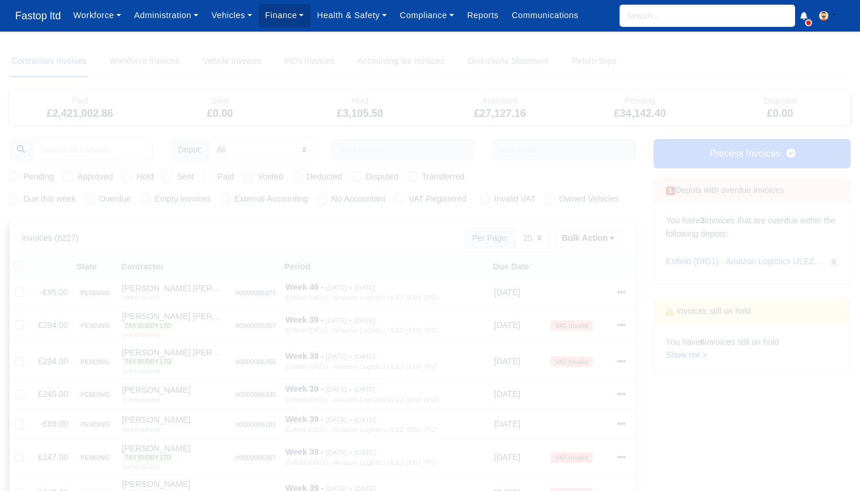
select select "25"
click at [176, 19] on link "Administration" at bounding box center [166, 15] width 77 height 23
click at [168, 89] on link "Management" at bounding box center [180, 90] width 95 height 25
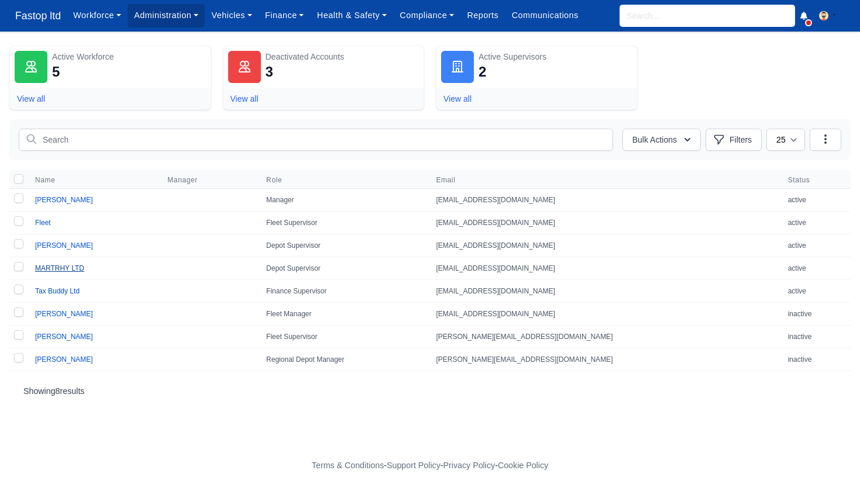
click at [51, 269] on link "MARTRHY LTD" at bounding box center [59, 268] width 49 height 8
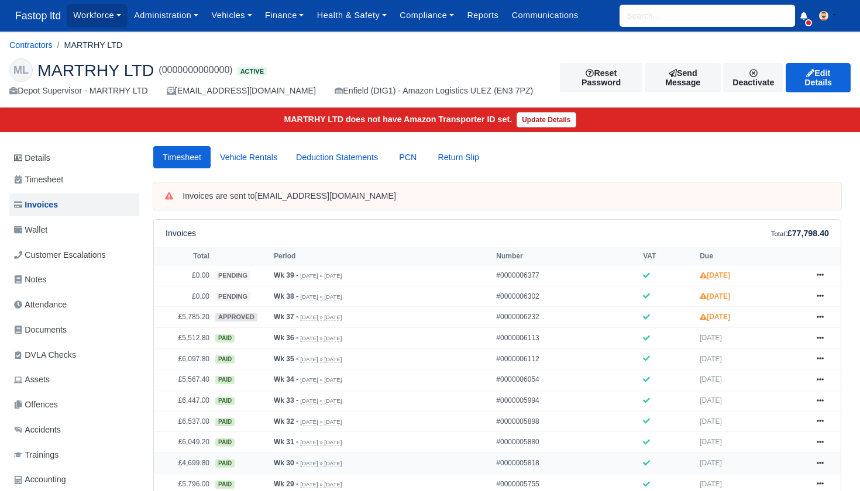
scroll to position [223, 0]
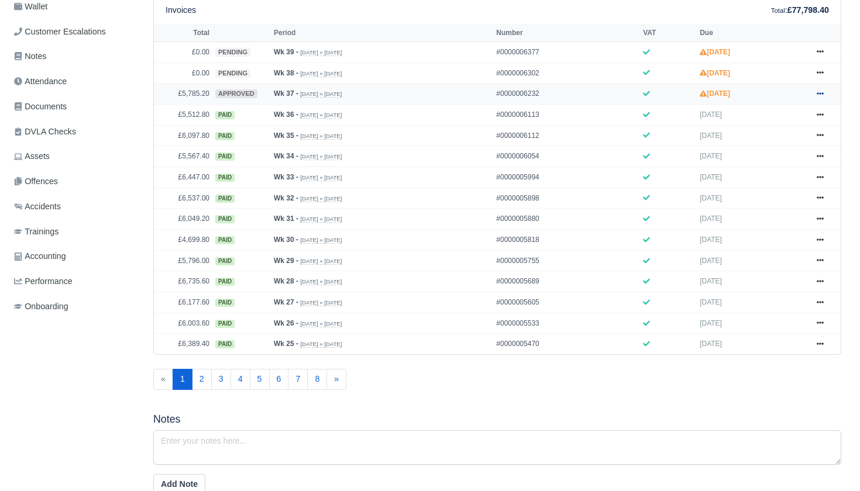
click at [817, 97] on icon at bounding box center [820, 93] width 7 height 7
drag, startPoint x: 767, startPoint y: 155, endPoint x: 755, endPoint y: 163, distance: 14.0
click at [767, 152] on link "Send" at bounding box center [776, 140] width 104 height 25
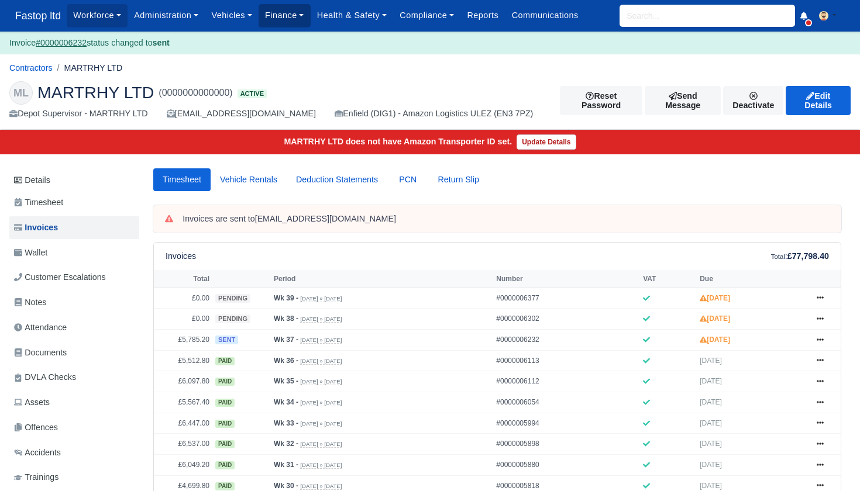
click at [281, 18] on link "Finance" at bounding box center [285, 15] width 52 height 23
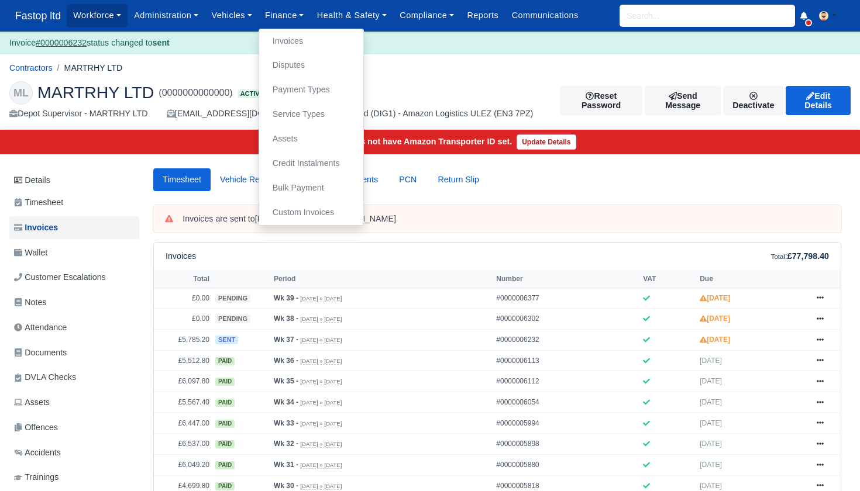
click at [296, 40] on link "Invoices" at bounding box center [311, 41] width 95 height 25
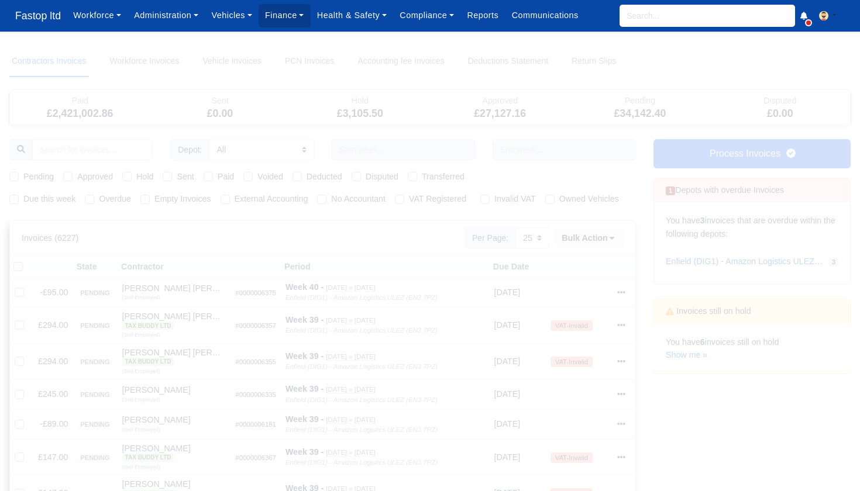
select select "25"
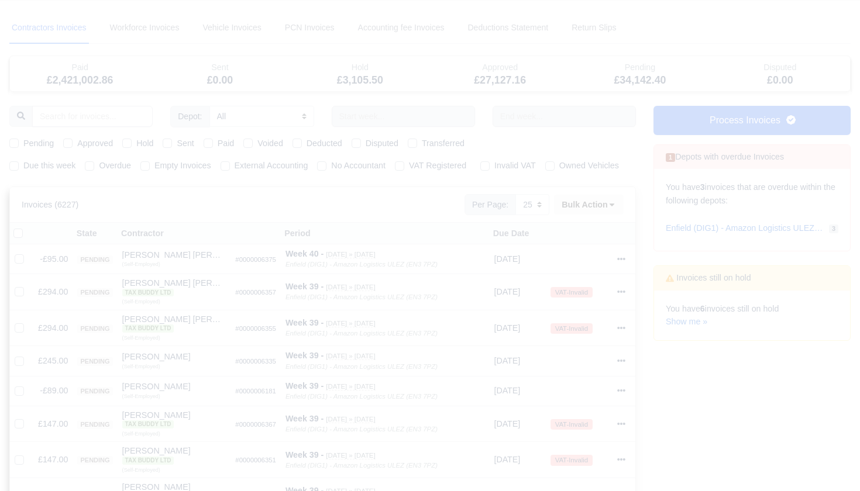
scroll to position [36, 0]
click at [363, 113] on input "text" at bounding box center [403, 114] width 143 height 21
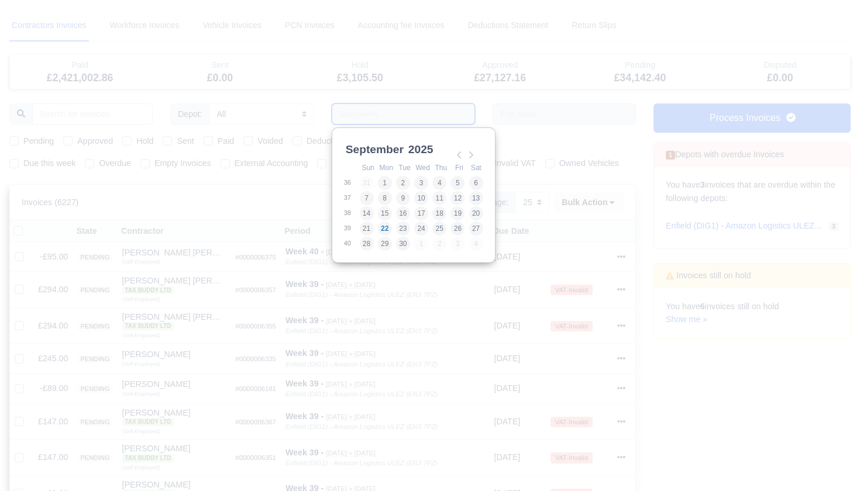
drag, startPoint x: 350, startPoint y: 116, endPoint x: 340, endPoint y: 119, distance: 10.9
click at [350, 116] on input "Use the arrow keys to pick a date" at bounding box center [403, 114] width 143 height 21
drag, startPoint x: 16, startPoint y: 162, endPoint x: 49, endPoint y: 178, distance: 35.8
click at [23, 162] on label "Due this week" at bounding box center [49, 163] width 52 height 13
click at [16, 162] on input "Due this week" at bounding box center [13, 161] width 9 height 9
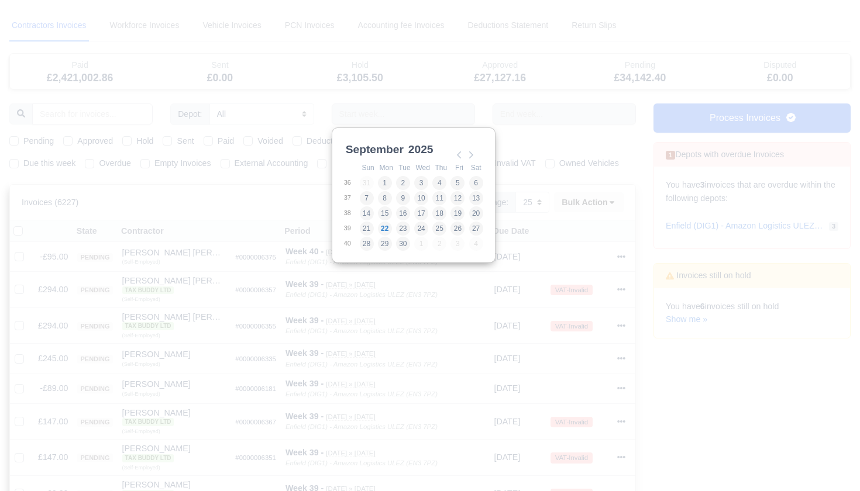
checkbox input "true"
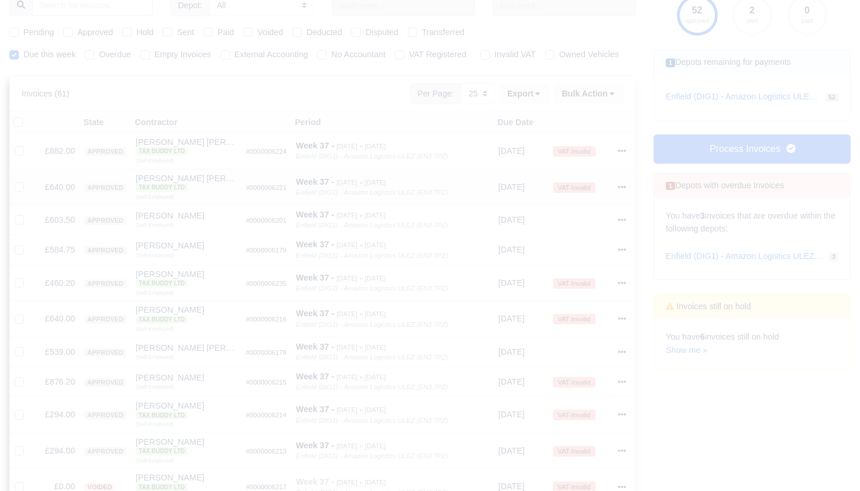
scroll to position [153, 0]
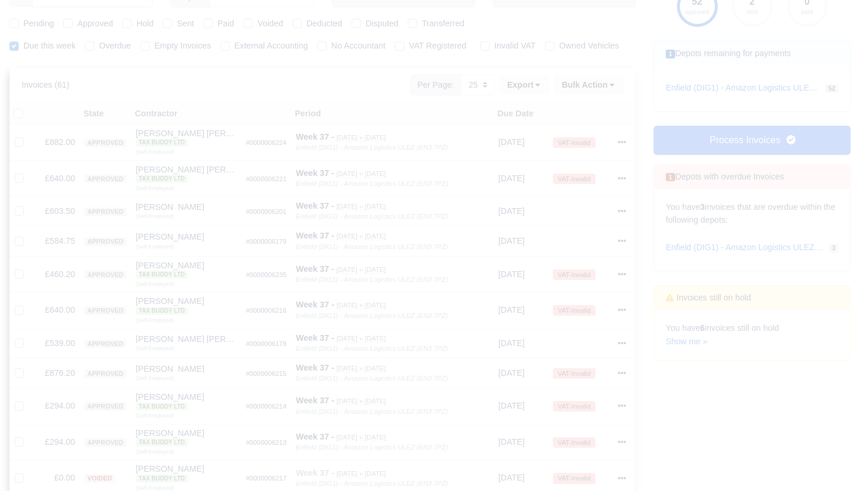
click at [23, 21] on label "Pending" at bounding box center [38, 23] width 30 height 13
click at [18, 21] on input "Pending" at bounding box center [13, 21] width 9 height 9
checkbox input "true"
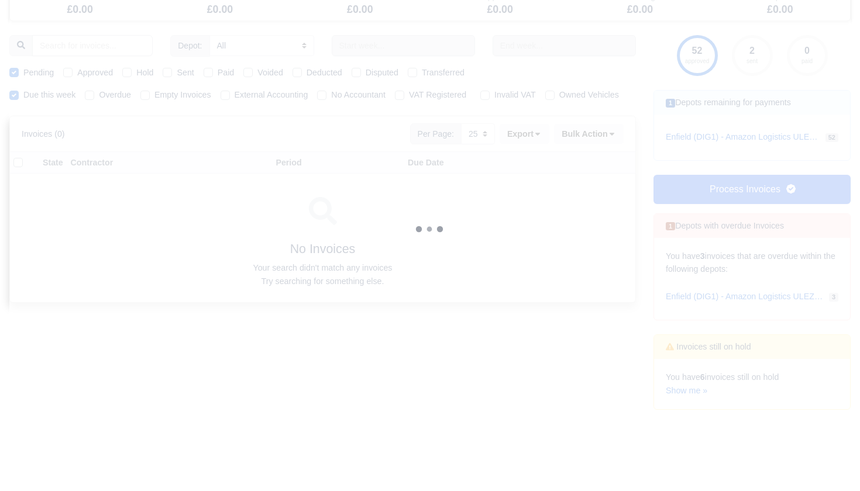
scroll to position [102, 0]
drag, startPoint x: 70, startPoint y: 73, endPoint x: 80, endPoint y: 80, distance: 11.7
click at [77, 73] on label "Approved" at bounding box center [95, 74] width 36 height 13
click at [70, 73] on input "Approved" at bounding box center [67, 72] width 9 height 9
checkbox input "true"
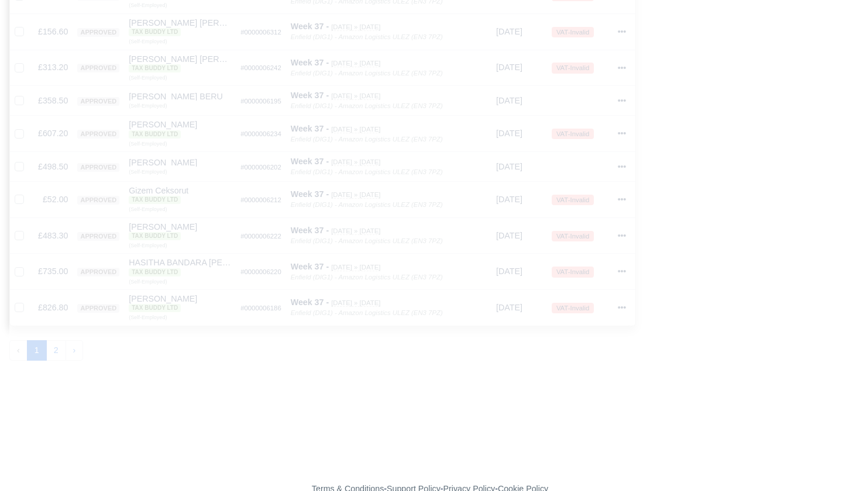
scroll to position [800, 0]
click at [61, 344] on button "2" at bounding box center [56, 349] width 20 height 21
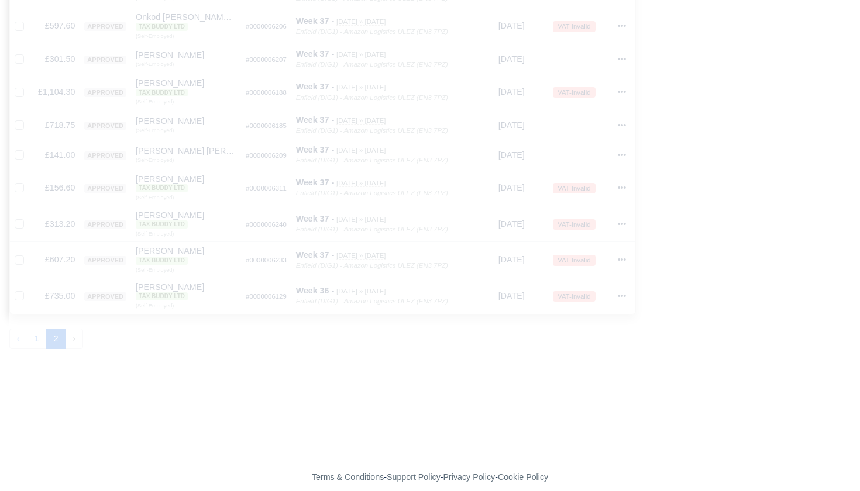
scroll to position [797, 0]
click at [31, 333] on button "1" at bounding box center [37, 339] width 20 height 21
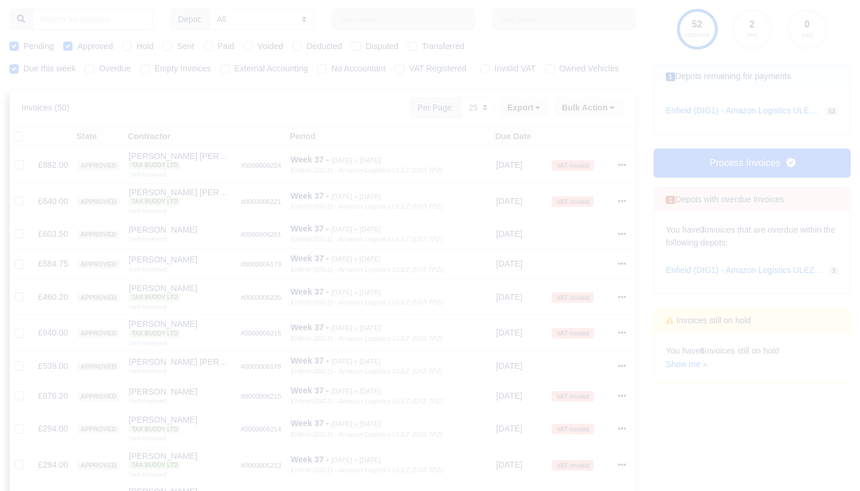
scroll to position [123, 0]
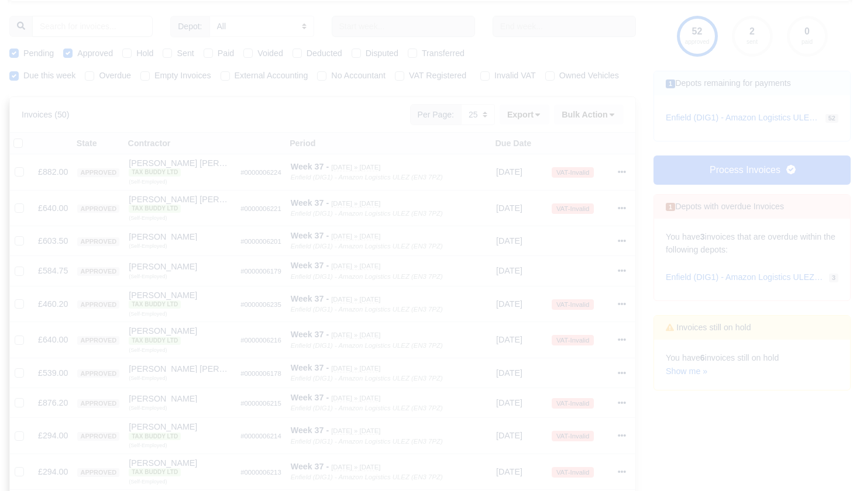
drag, startPoint x: 19, startPoint y: 156, endPoint x: 104, endPoint y: 174, distance: 87.3
click at [27, 137] on label at bounding box center [27, 137] width 0 height 0
click at [19, 146] on input "checkbox" at bounding box center [17, 141] width 9 height 9
checkbox input "true"
click at [612, 117] on icon at bounding box center [612, 115] width 5 height 3
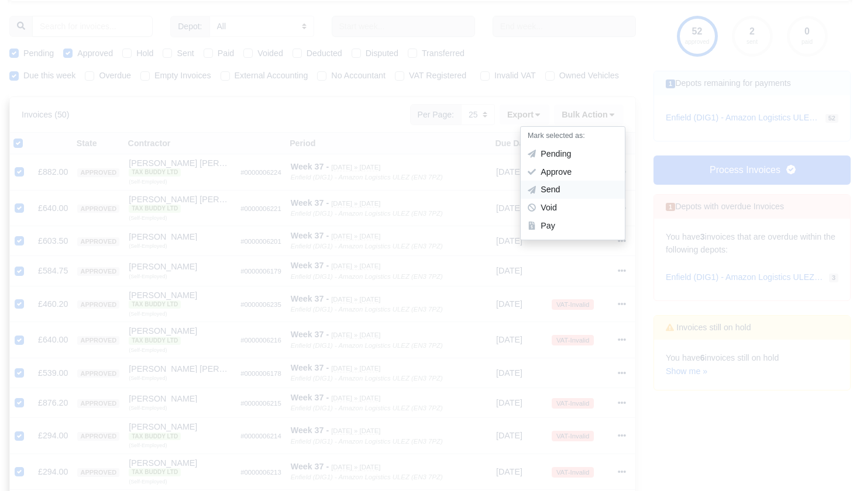
click at [566, 199] on div "Send" at bounding box center [573, 190] width 104 height 18
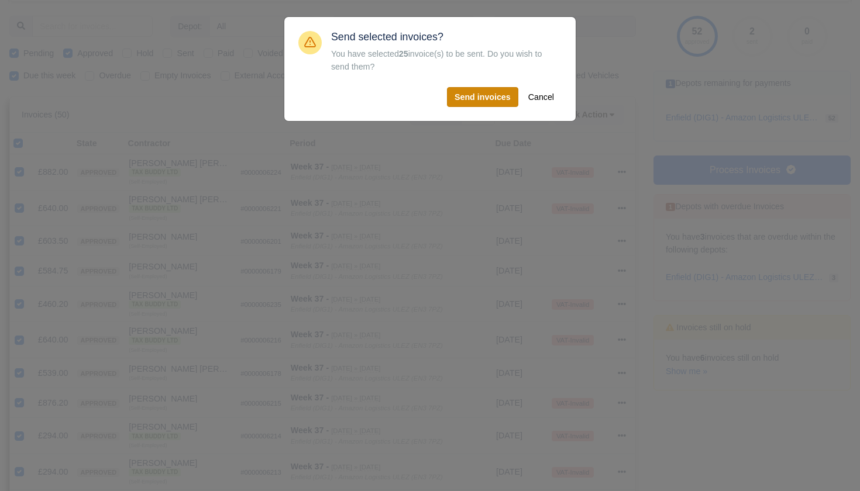
click at [467, 94] on button "Send invoices" at bounding box center [482, 97] width 71 height 20
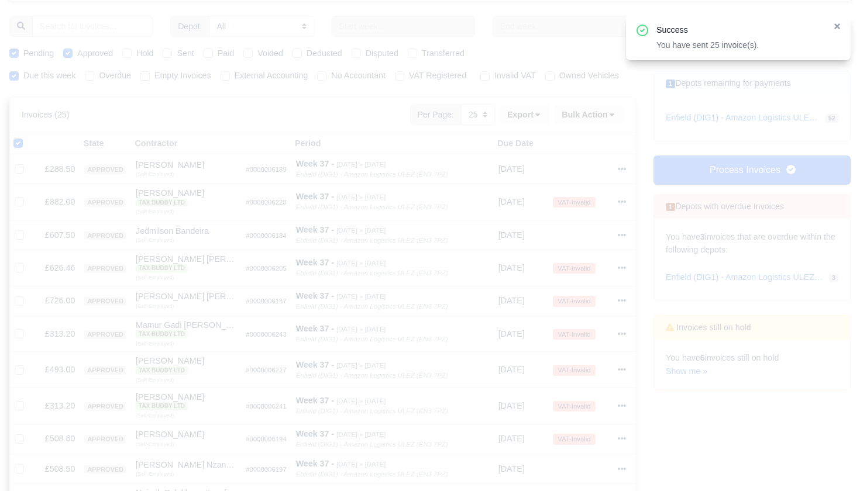
click at [27, 137] on label at bounding box center [27, 137] width 0 height 0
click at [16, 146] on input "checkbox" at bounding box center [17, 141] width 9 height 9
checkbox input "false"
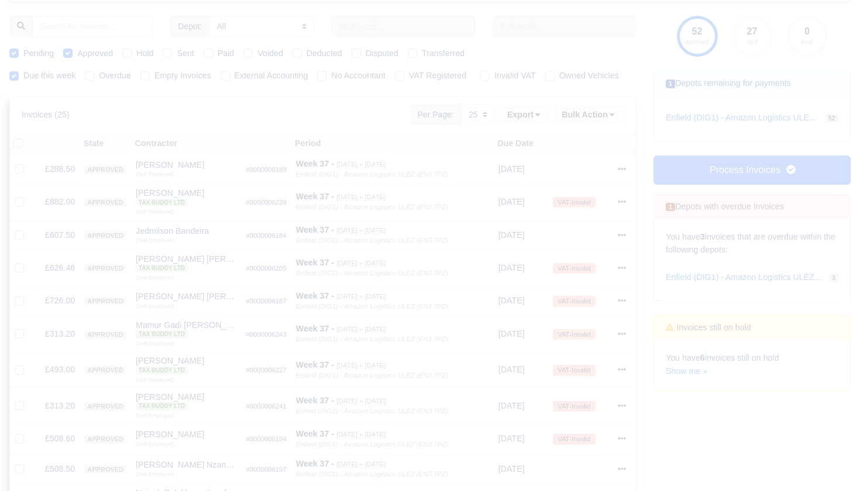
click at [27, 137] on label at bounding box center [27, 137] width 0 height 0
click at [19, 146] on input "checkbox" at bounding box center [17, 141] width 9 height 9
checkbox input "true"
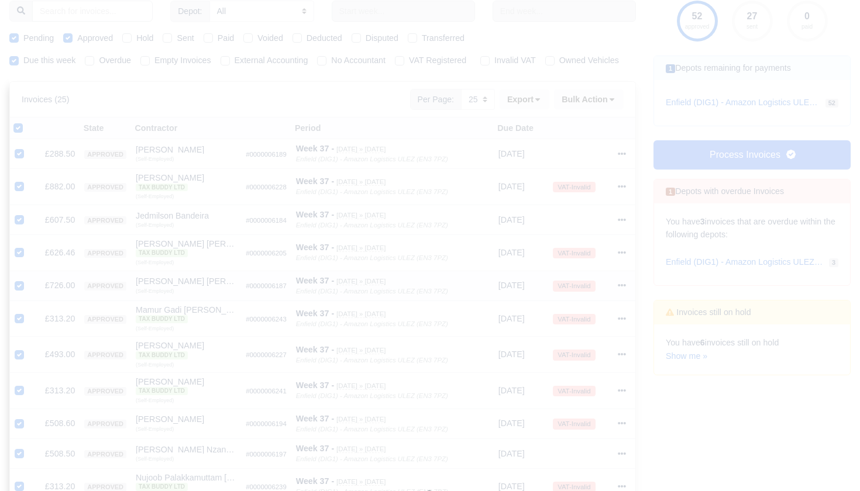
scroll to position [134, 0]
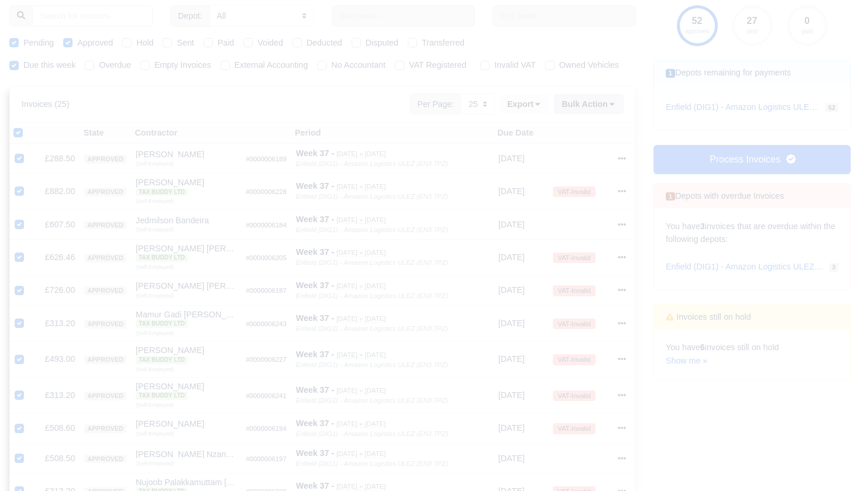
click at [608, 110] on button "Bulk Action" at bounding box center [589, 104] width 70 height 20
click at [557, 185] on div "Send" at bounding box center [573, 180] width 104 height 18
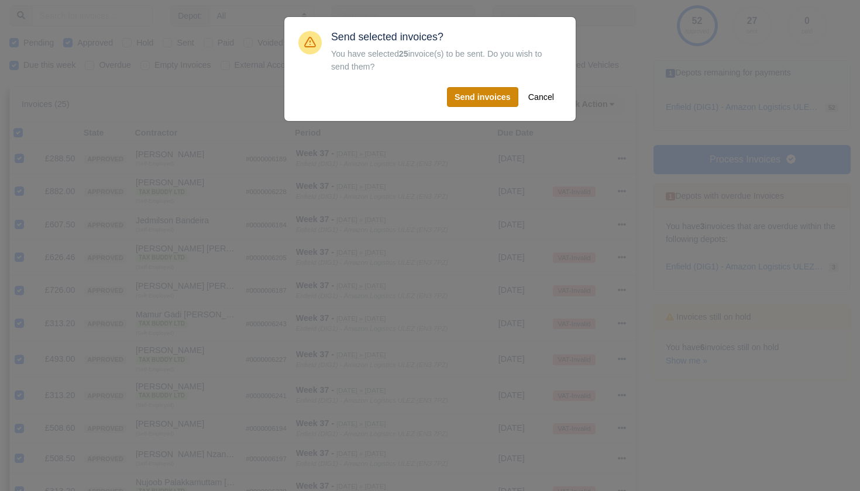
click at [480, 96] on button "Send invoices" at bounding box center [482, 97] width 71 height 20
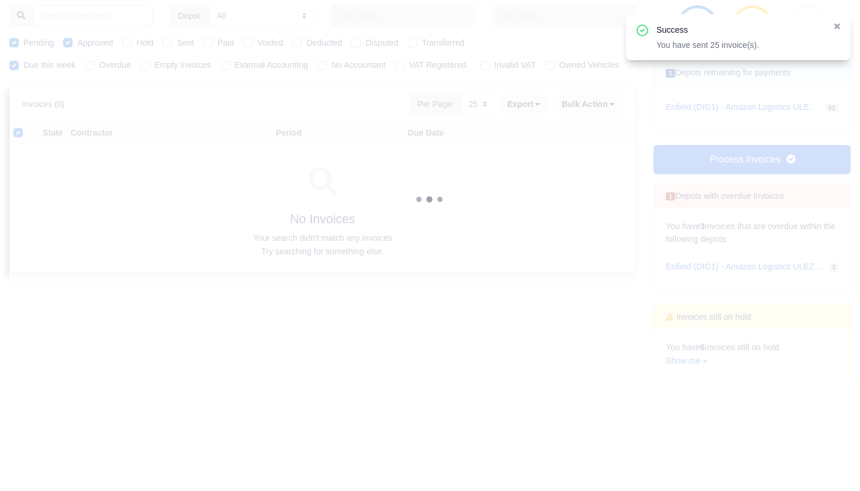
click at [177, 40] on label "Sent" at bounding box center [185, 42] width 17 height 13
click at [170, 40] on input "Sent" at bounding box center [167, 40] width 9 height 9
checkbox input "true"
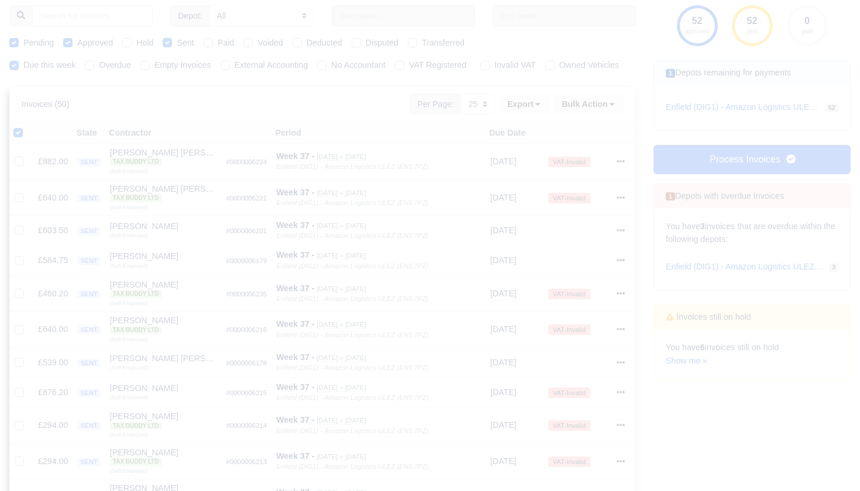
click at [27, 126] on label at bounding box center [27, 126] width 0 height 0
click at [20, 136] on input "checkbox" at bounding box center [17, 130] width 9 height 9
checkbox input "false"
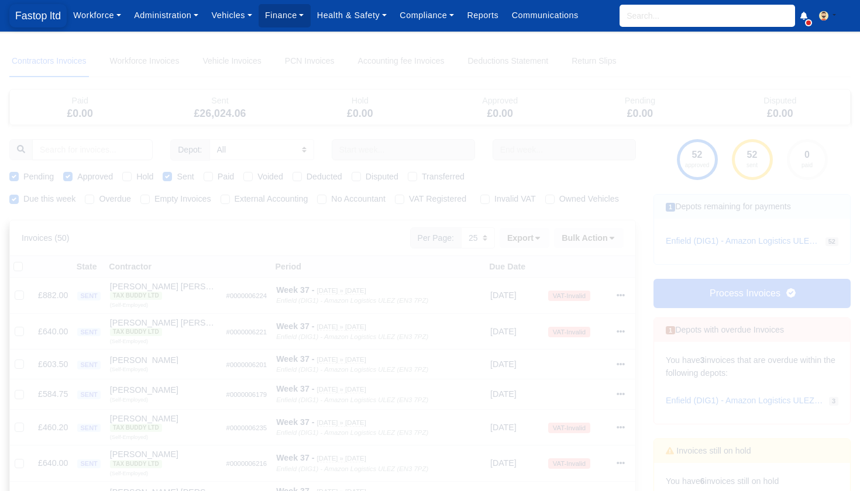
click at [42, 19] on span "Fastop ltd" at bounding box center [37, 15] width 57 height 23
